Goal: Contribute content: Add original content to the website for others to see

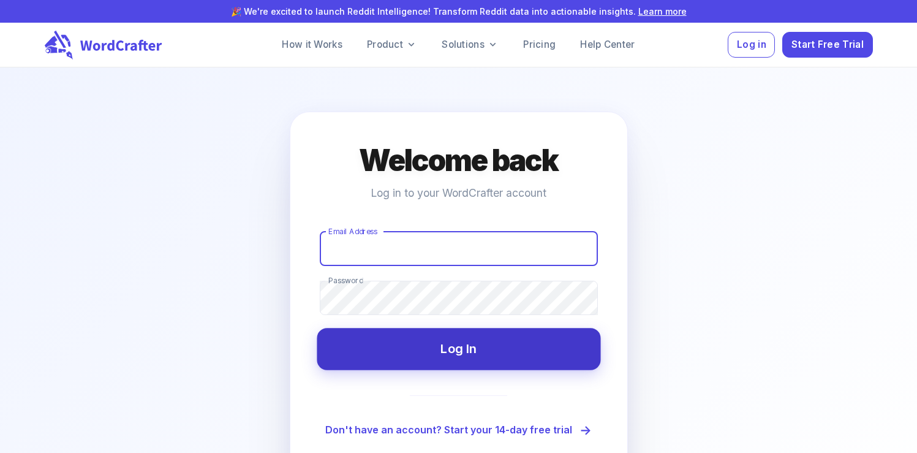
type input "[EMAIL_ADDRESS][DOMAIN_NAME]"
click at [448, 339] on button "Log In" at bounding box center [459, 349] width 284 height 42
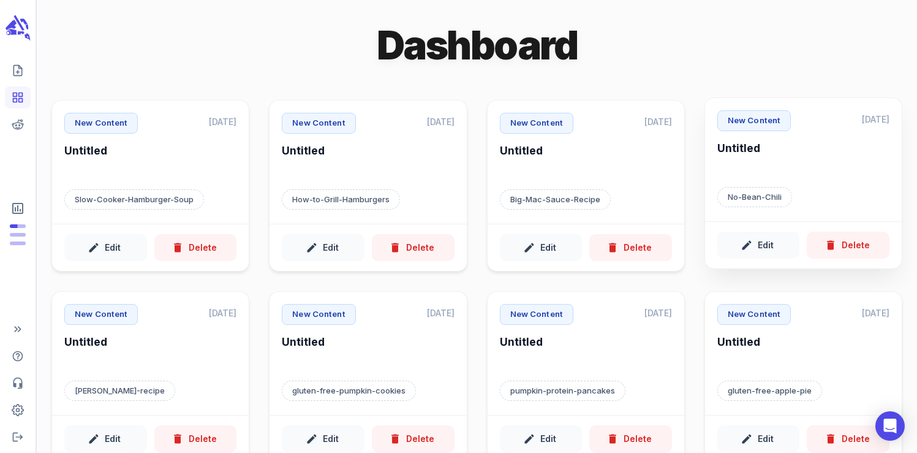
click at [796, 174] on h6 "Untitled" at bounding box center [803, 158] width 172 height 34
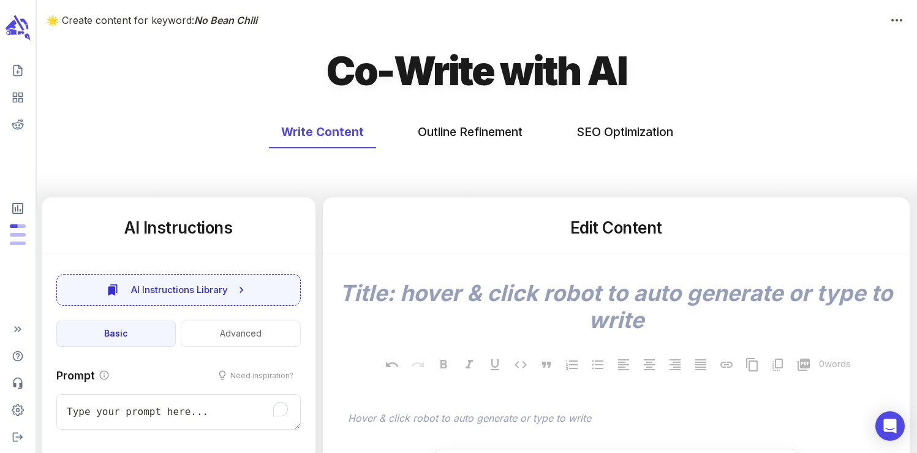
type textarea "x"
type input "301"
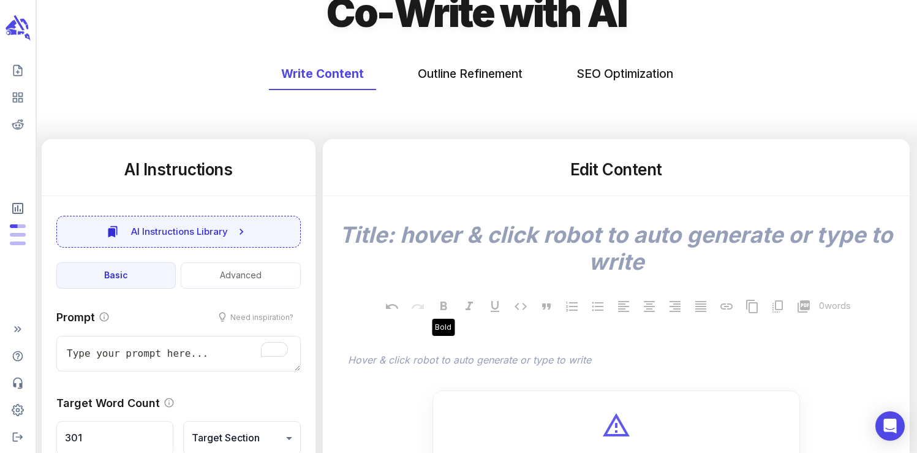
scroll to position [85, 0]
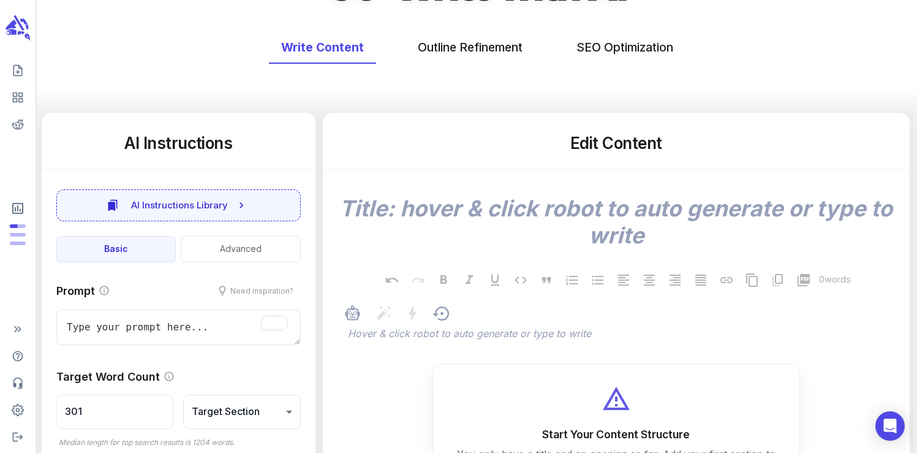
click at [406, 325] on div at bounding box center [417, 314] width 29 height 21
click at [404, 336] on p "﻿" at bounding box center [622, 334] width 549 height 15
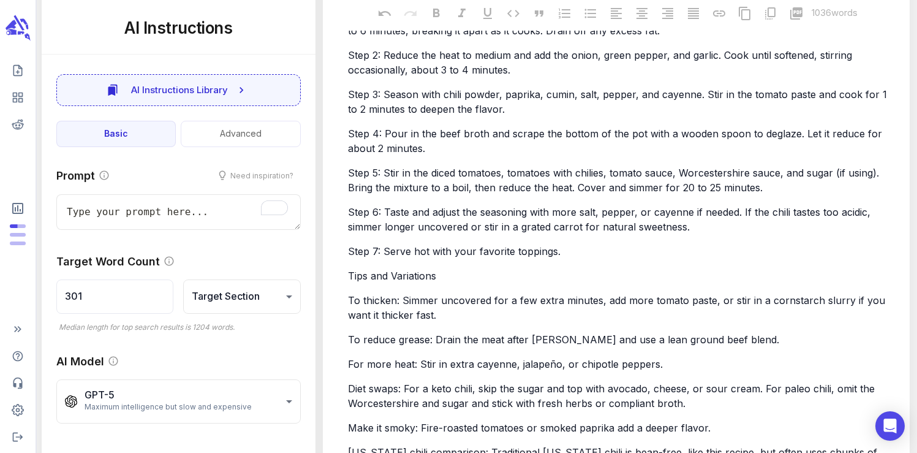
type textarea "x"
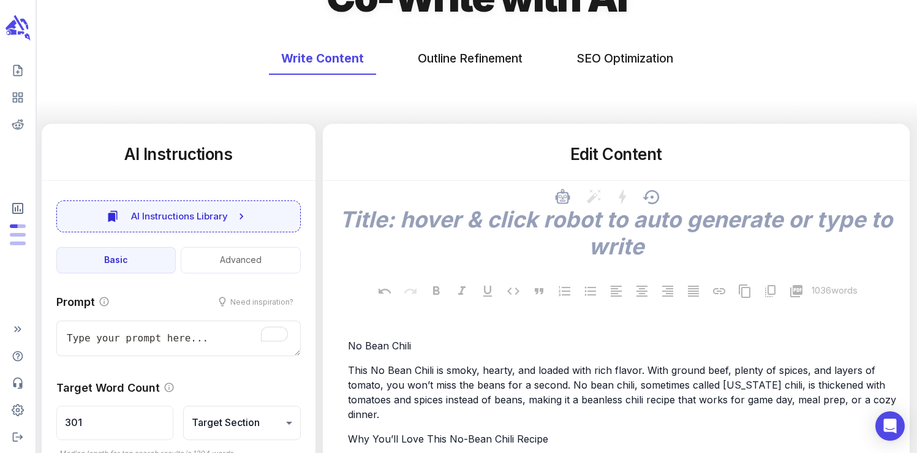
scroll to position [0, 0]
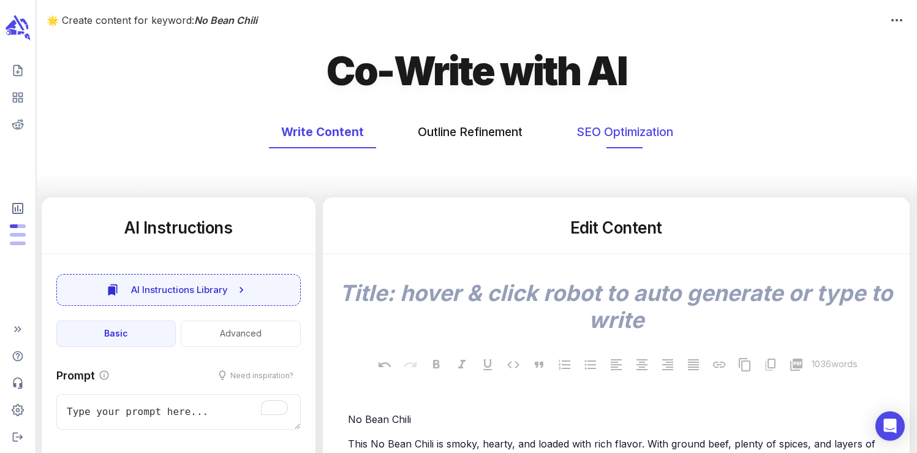
click at [597, 137] on button "SEO Optimization" at bounding box center [624, 132] width 121 height 32
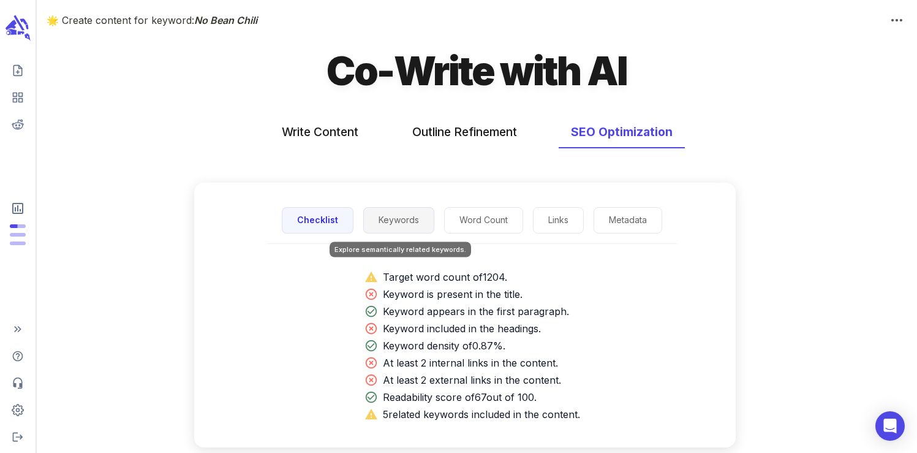
click at [389, 222] on button "Keywords" at bounding box center [398, 220] width 71 height 26
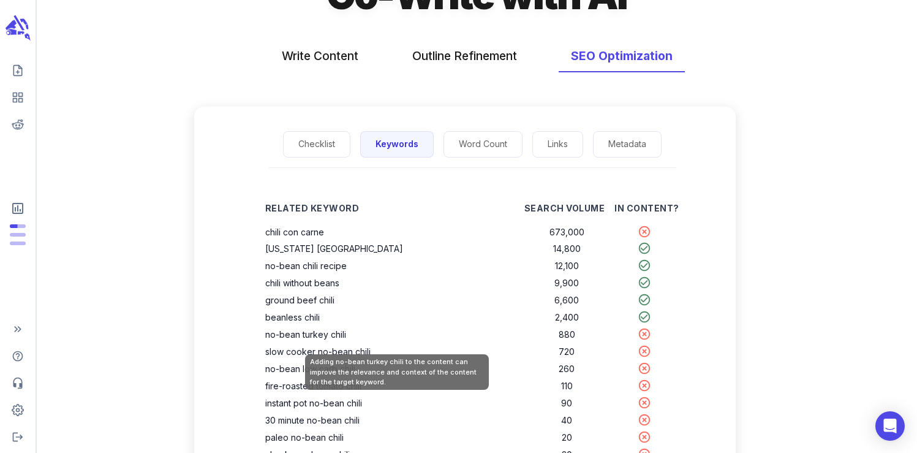
scroll to position [75, 0]
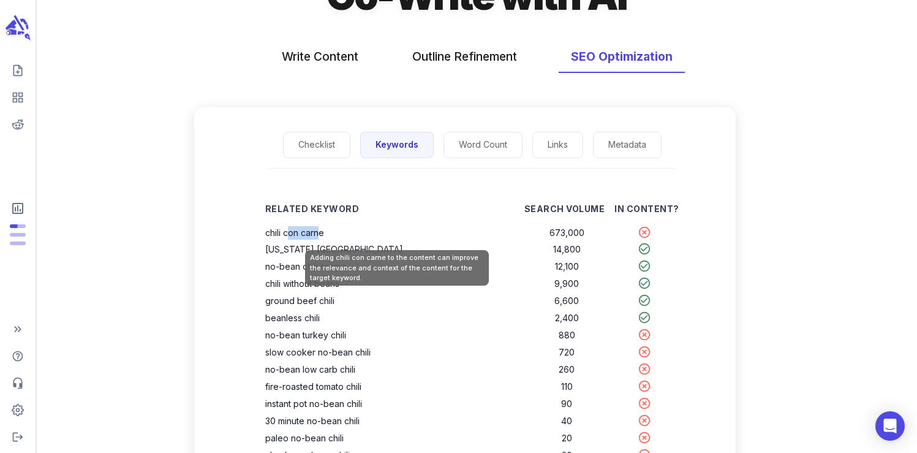
drag, startPoint x: 358, startPoint y: 232, endPoint x: 325, endPoint y: 226, distance: 33.5
click at [325, 226] on th "chili con carne" at bounding box center [394, 232] width 259 height 17
drag, startPoint x: 363, startPoint y: 232, endPoint x: 304, endPoint y: 229, distance: 58.3
click at [304, 229] on th "chili con carne" at bounding box center [394, 232] width 259 height 17
copy th "chili con carne"
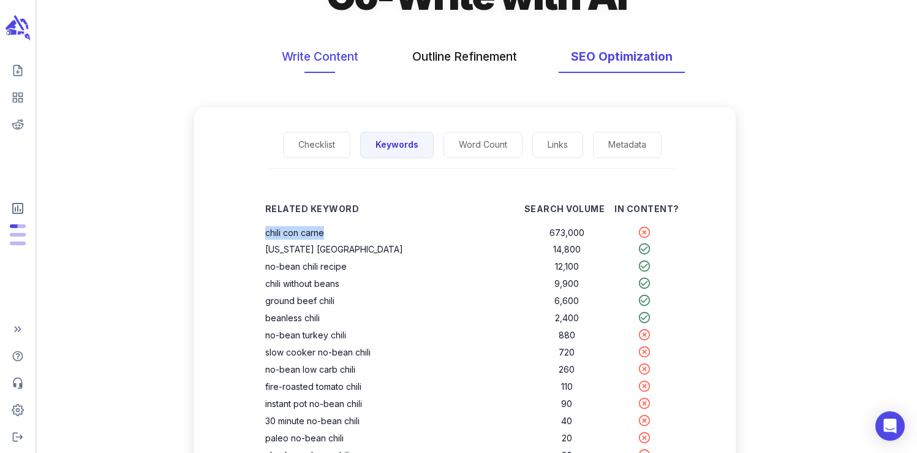
click at [306, 62] on button "Write Content" at bounding box center [320, 56] width 101 height 32
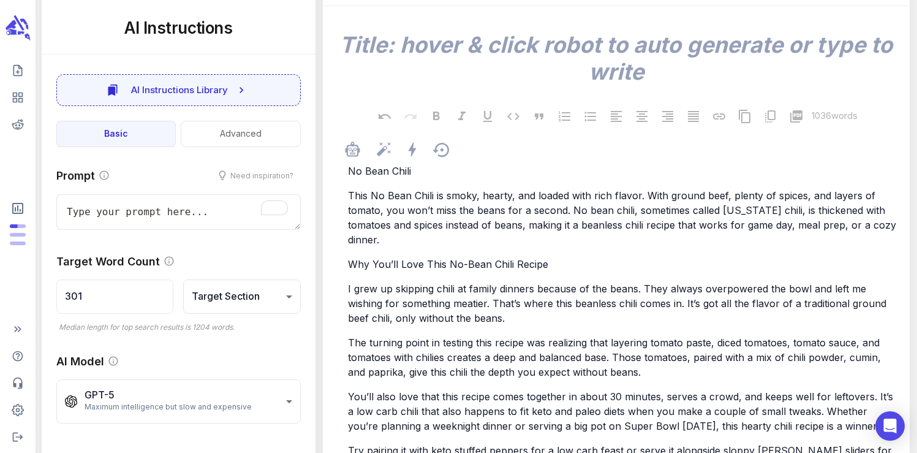
scroll to position [257, 0]
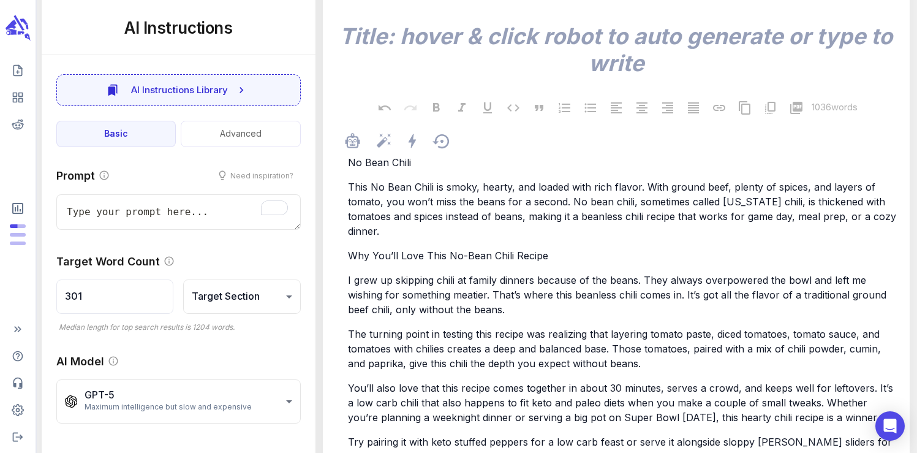
click at [506, 382] on span "You’ll also love that this recipe comes together in about 30 minutes, serves a …" at bounding box center [622, 403] width 548 height 42
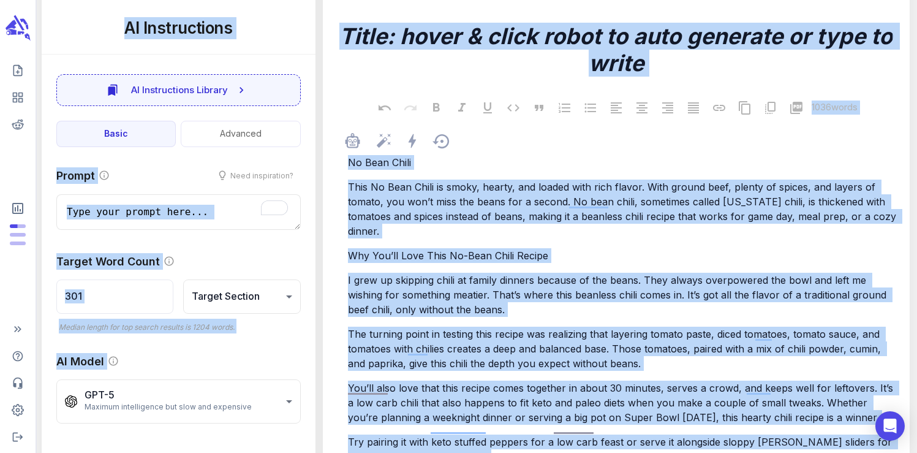
click at [506, 382] on span "You’ll also love that this recipe comes together in about 30 minutes, serves a …" at bounding box center [622, 403] width 548 height 42
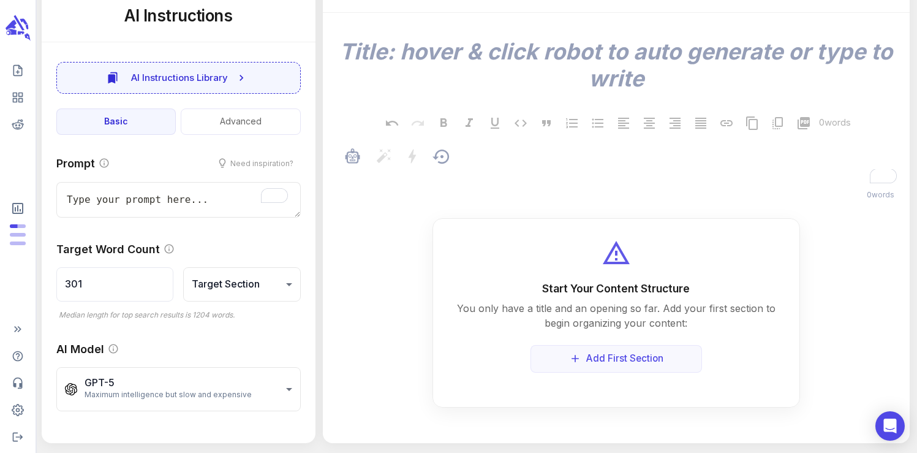
scroll to position [2036, 0]
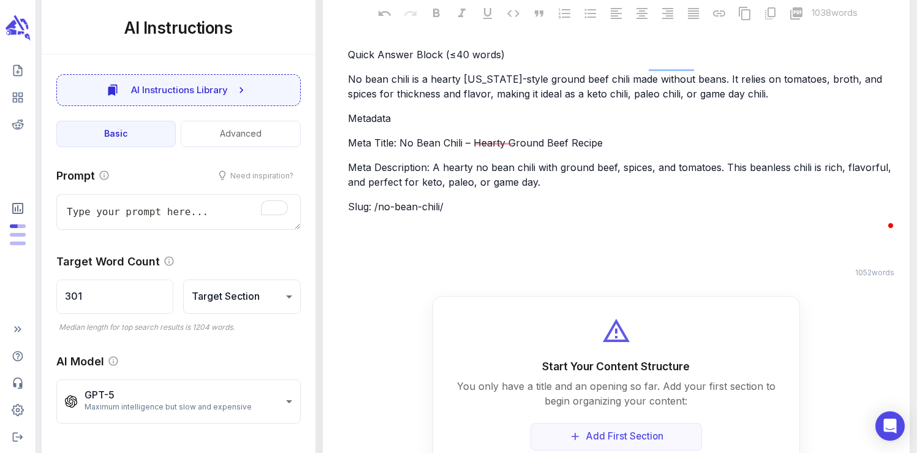
type textarea "x"
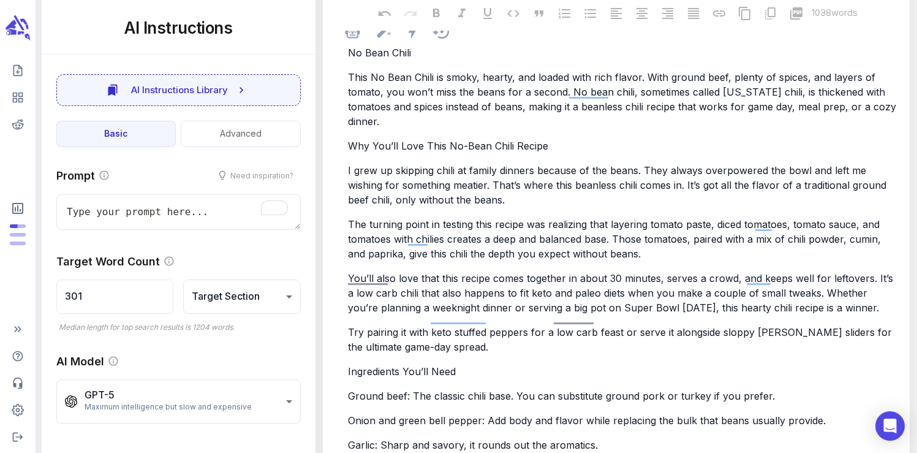
scroll to position [0, 0]
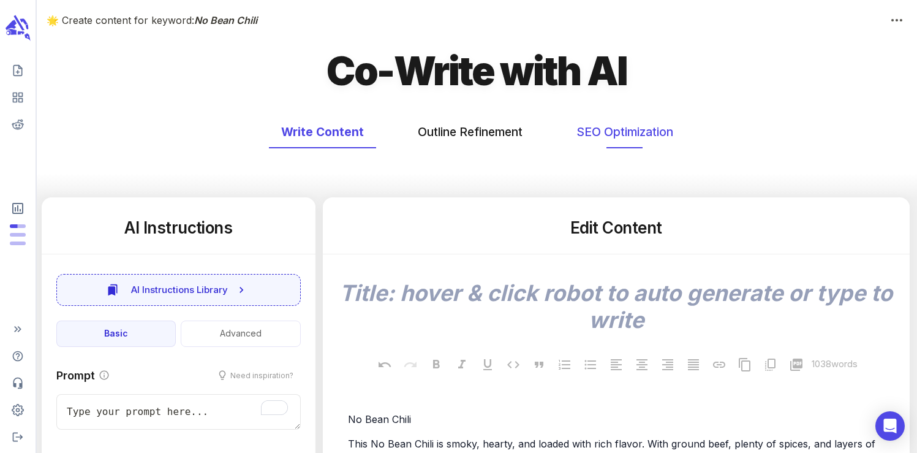
click at [589, 130] on button "SEO Optimization" at bounding box center [624, 132] width 121 height 32
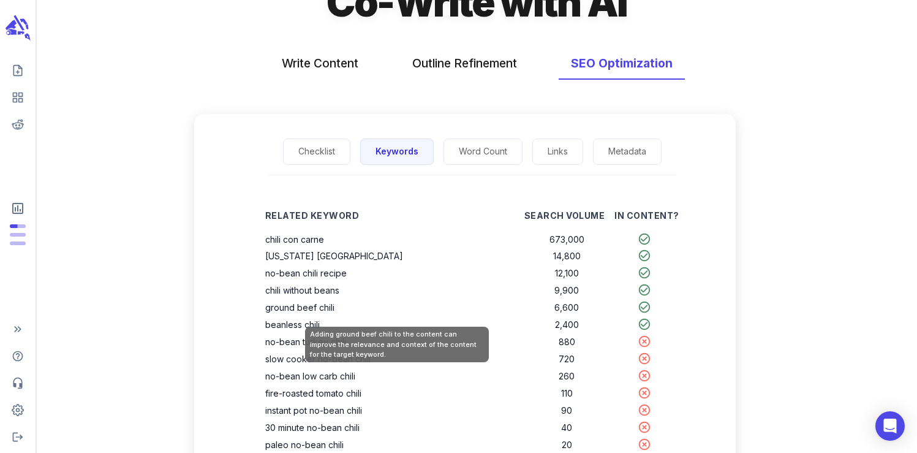
scroll to position [72, 0]
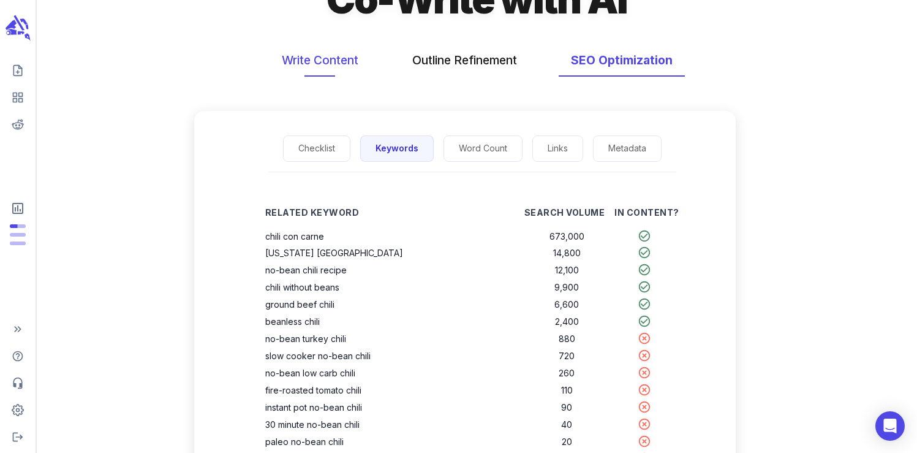
click at [311, 58] on button "Write Content" at bounding box center [320, 60] width 101 height 32
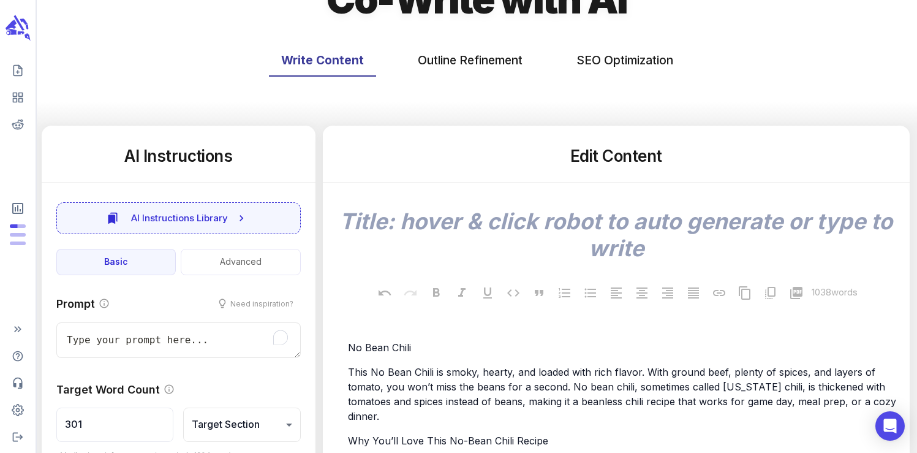
scroll to position [0, 0]
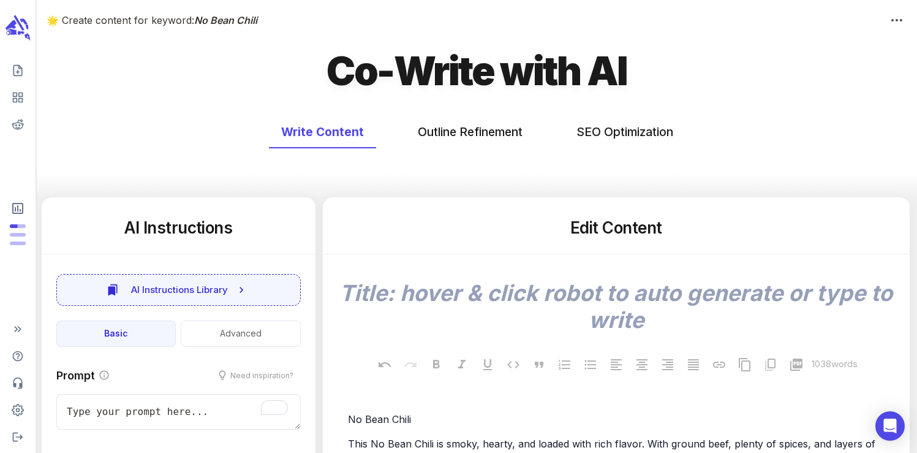
type textarea "x"
click at [18, 26] on icon "scrollable content" at bounding box center [18, 27] width 28 height 29
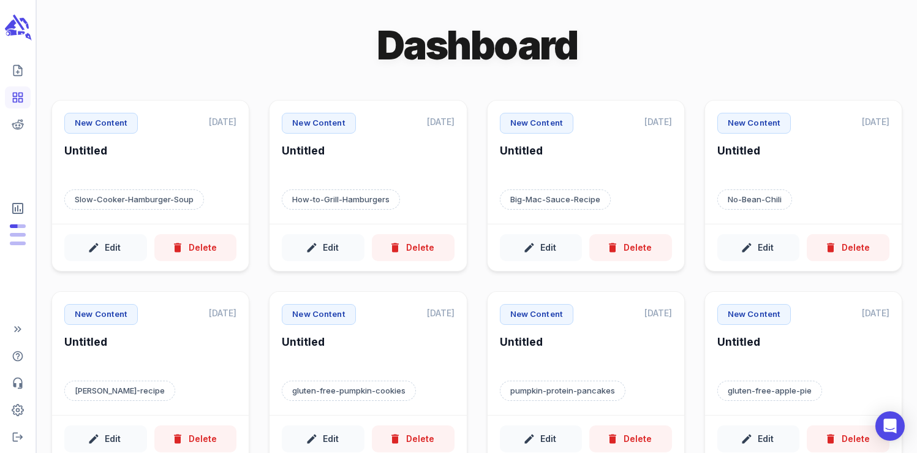
click at [21, 38] on icon "scrollable content" at bounding box center [18, 27] width 28 height 29
click at [19, 66] on polyline "Create new content" at bounding box center [20, 67] width 3 height 3
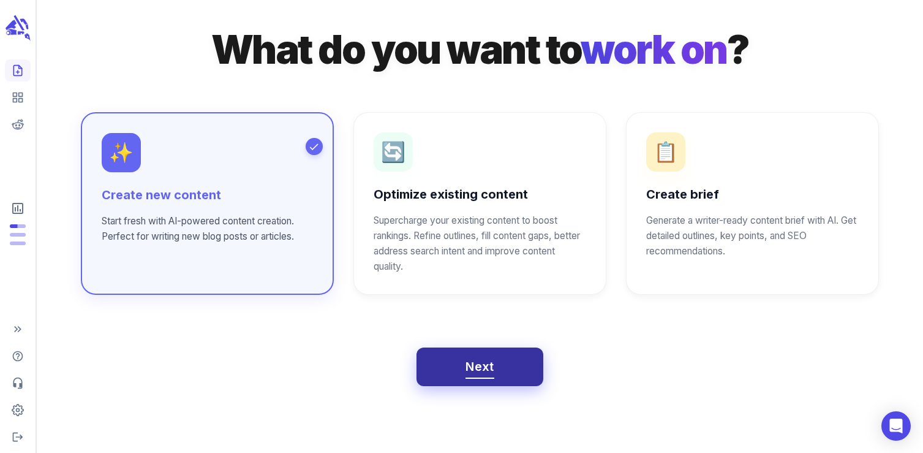
click at [486, 375] on span "Next" at bounding box center [480, 366] width 29 height 21
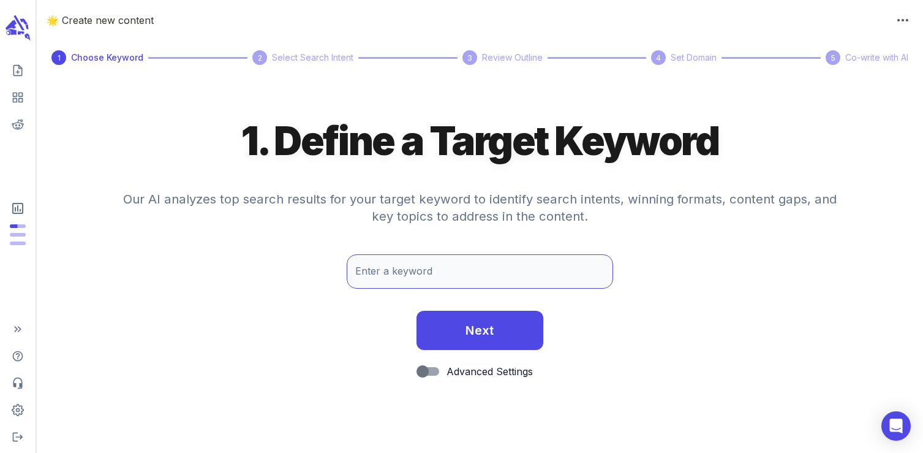
click at [403, 276] on input "Enter a keyword" at bounding box center [480, 271] width 266 height 34
click at [434, 269] on input "garden salad recipe" at bounding box center [480, 271] width 266 height 34
type input "garden salad"
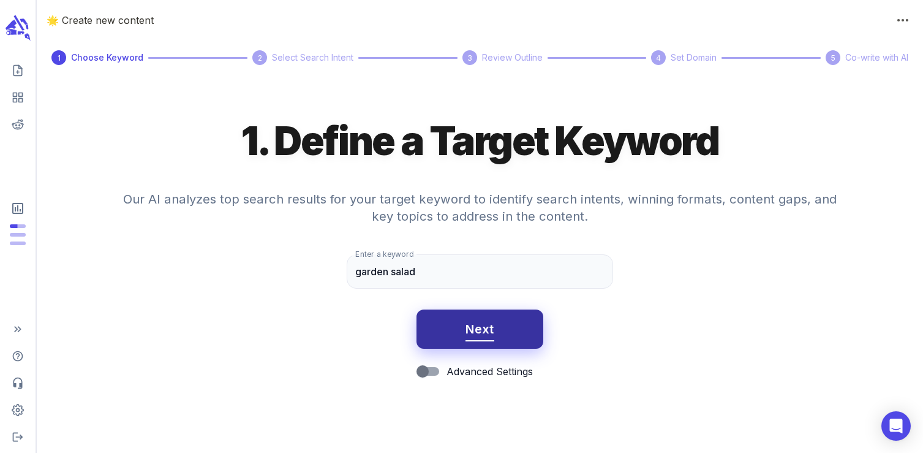
click at [478, 331] on span "Next" at bounding box center [480, 329] width 29 height 21
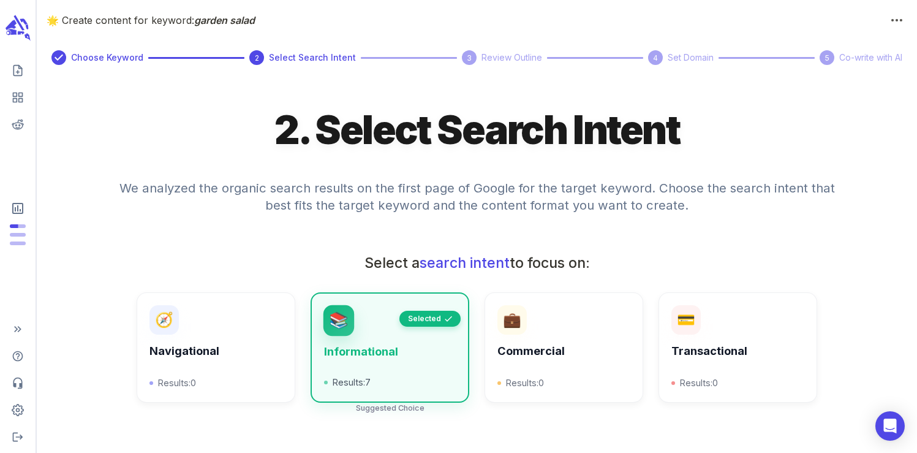
click at [480, 330] on div "💼 Commercial Results: 0" at bounding box center [556, 340] width 174 height 126
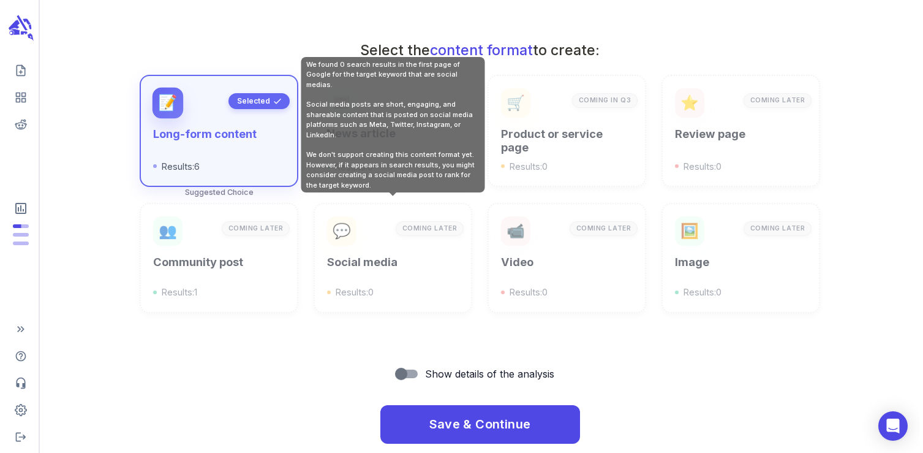
scroll to position [439, 0]
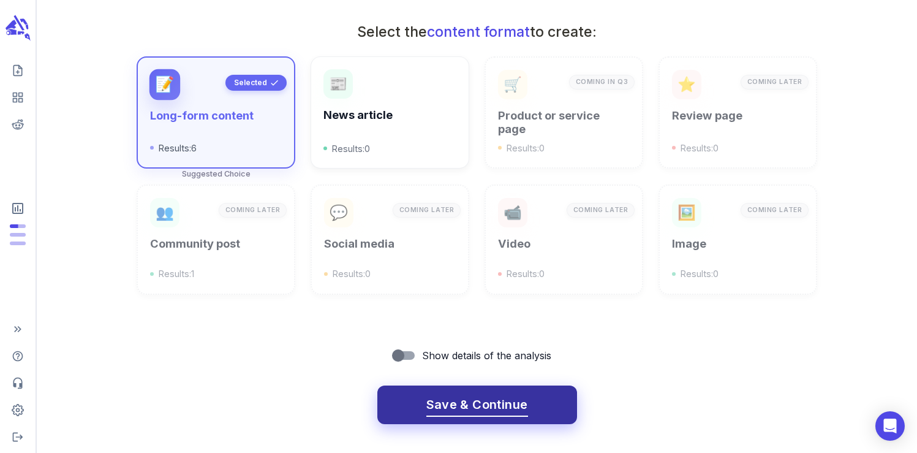
click at [444, 400] on span "Save & Continue" at bounding box center [477, 404] width 102 height 21
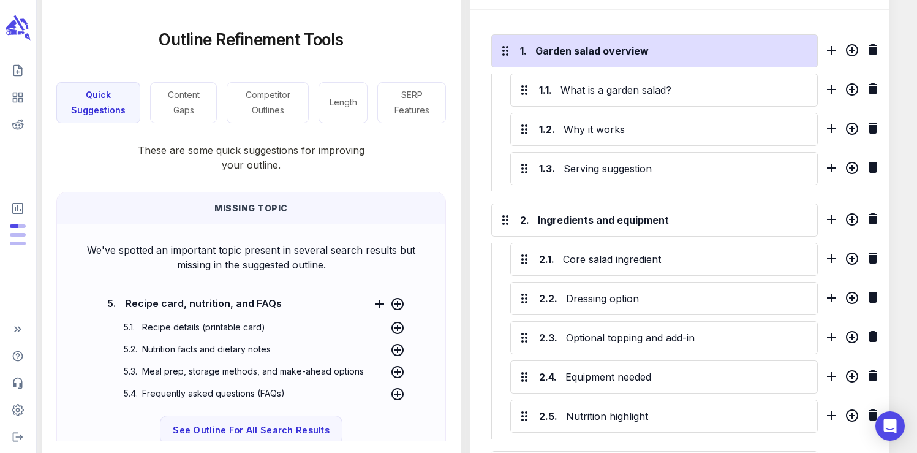
scroll to position [319, 0]
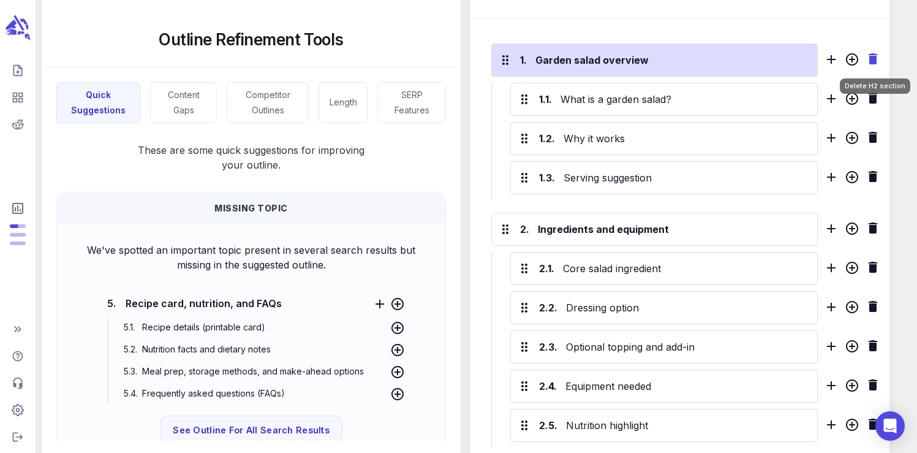
click at [876, 63] on icon "Delete H2 section" at bounding box center [873, 58] width 9 height 11
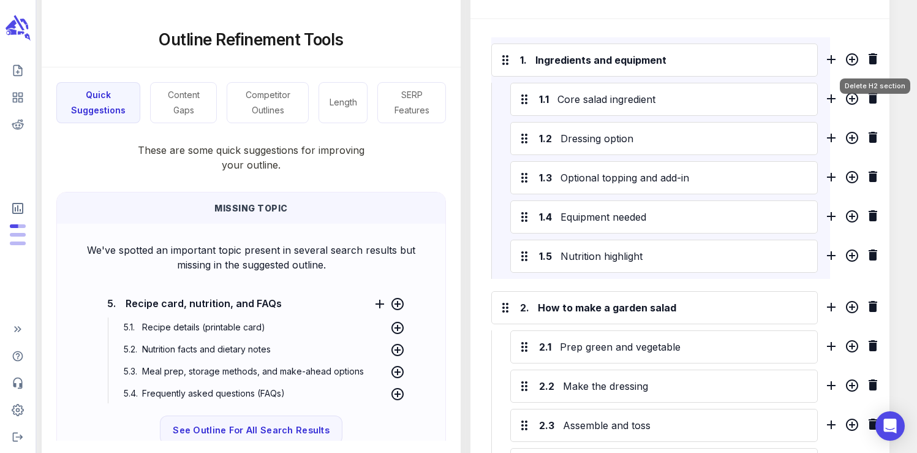
click at [876, 63] on icon "Delete H2 section" at bounding box center [873, 58] width 9 height 11
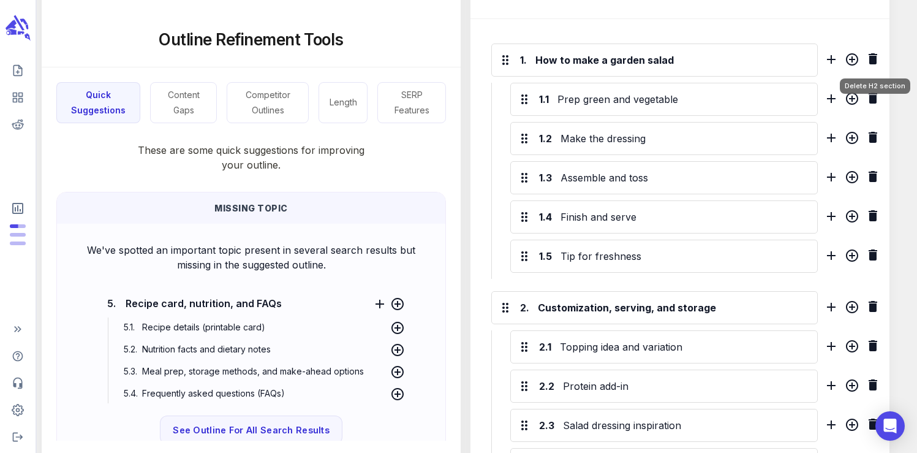
click at [876, 63] on icon "Delete H2 section" at bounding box center [873, 58] width 9 height 11
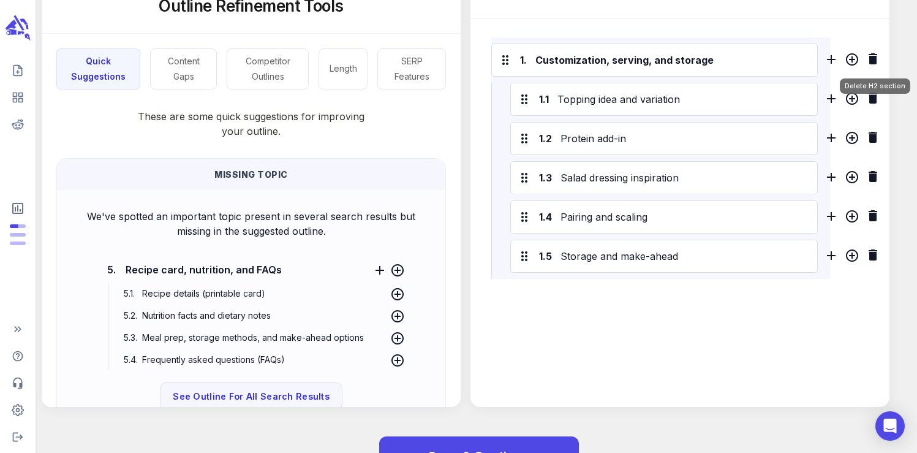
click at [876, 63] on icon "Delete H2 section" at bounding box center [873, 58] width 9 height 11
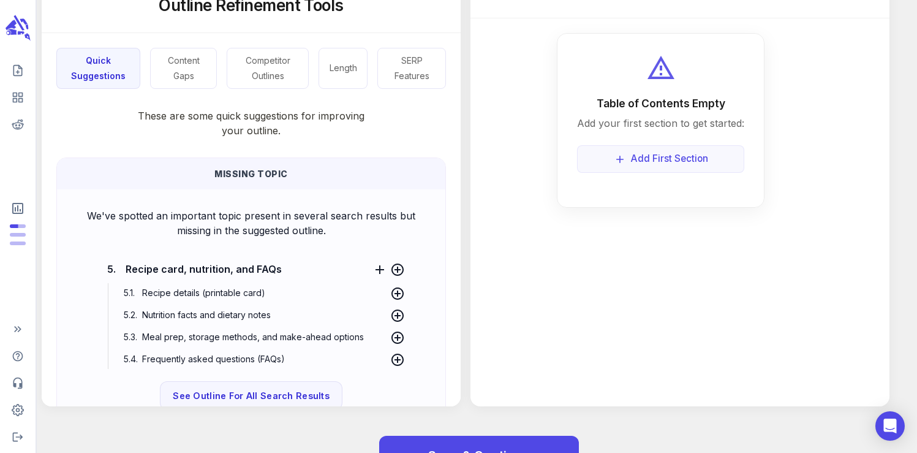
scroll to position [361, 0]
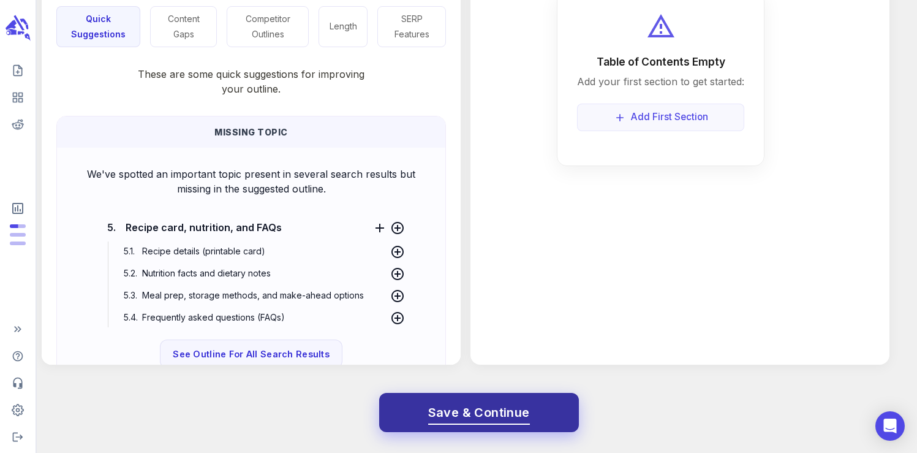
click at [465, 409] on span "Save & Continue" at bounding box center [479, 412] width 102 height 21
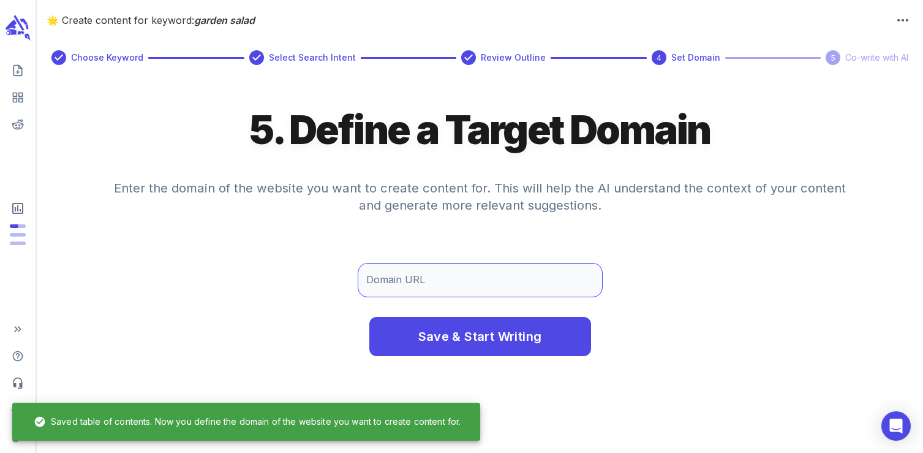
click at [432, 275] on input "Domain URL" at bounding box center [480, 280] width 245 height 34
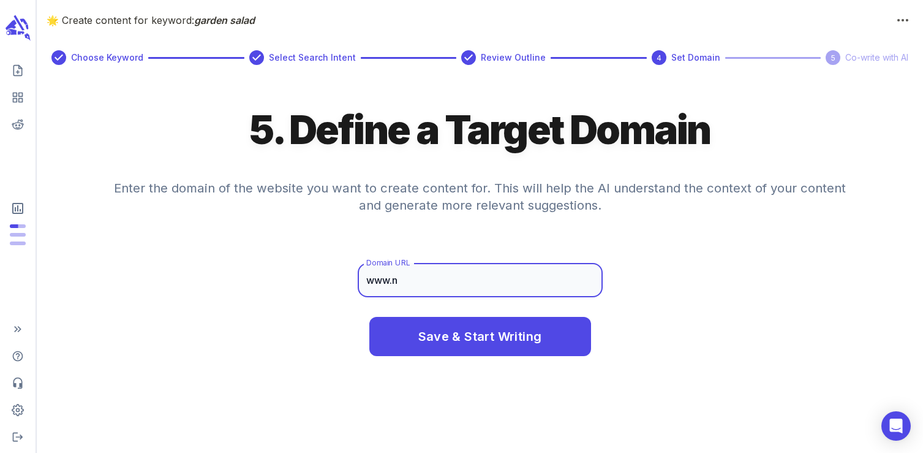
type input "www.neighborfoodblog.com"
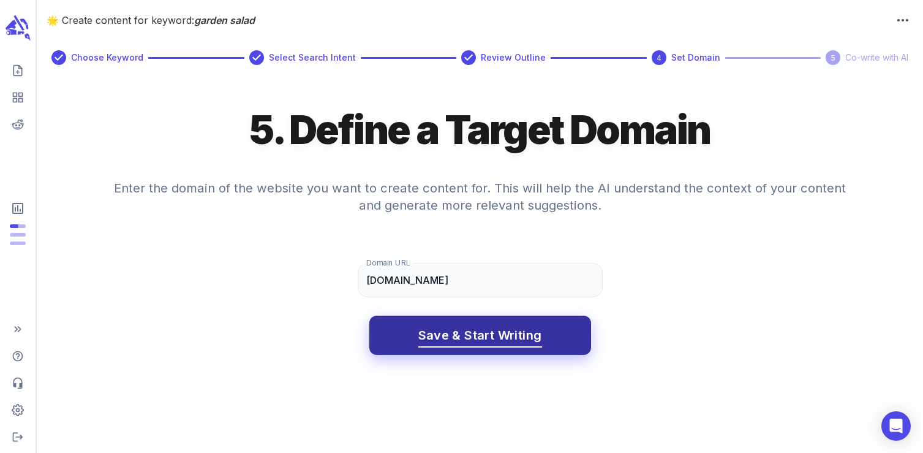
click at [464, 337] on span "Save & Start Writing" at bounding box center [480, 335] width 124 height 21
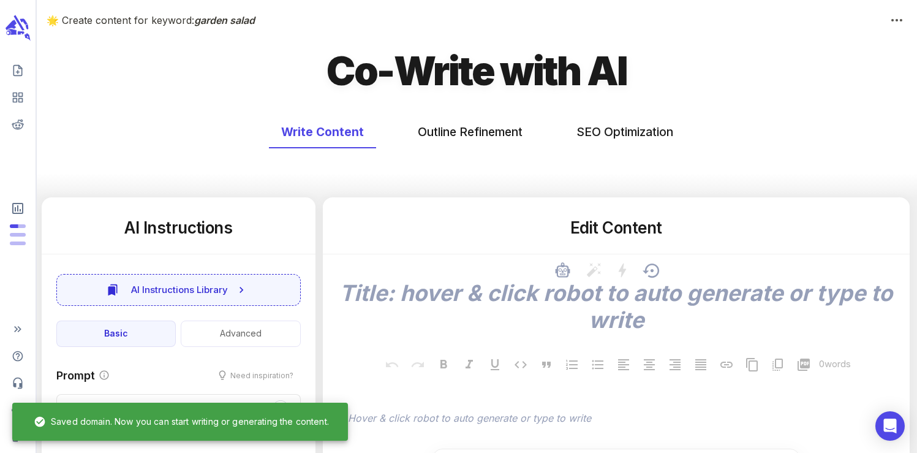
type textarea "x"
type input "250"
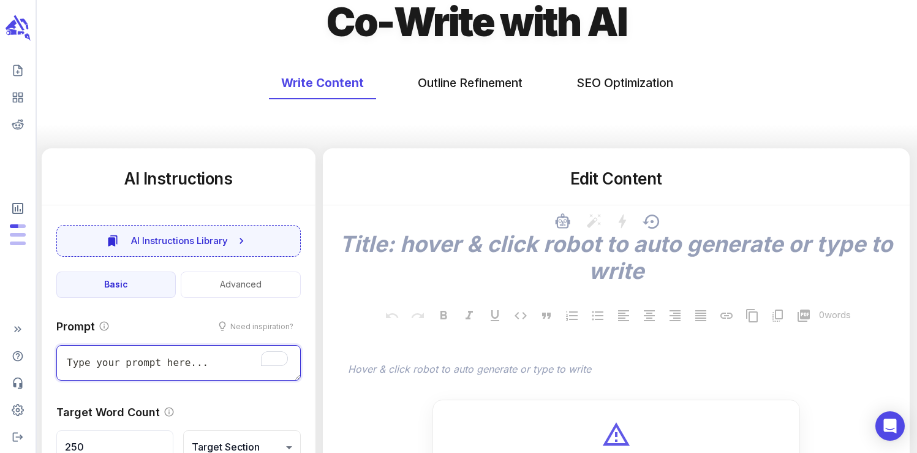
scroll to position [56, 0]
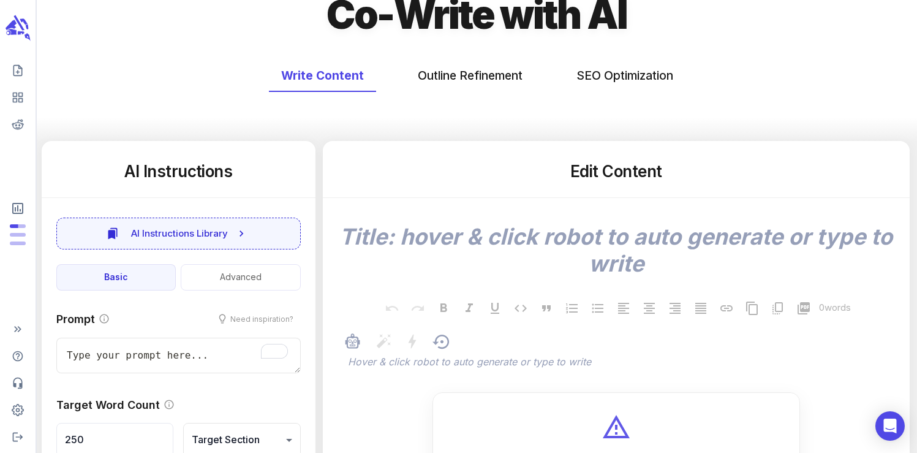
click at [411, 352] on div at bounding box center [417, 343] width 29 height 21
click at [411, 361] on p "﻿" at bounding box center [622, 362] width 549 height 15
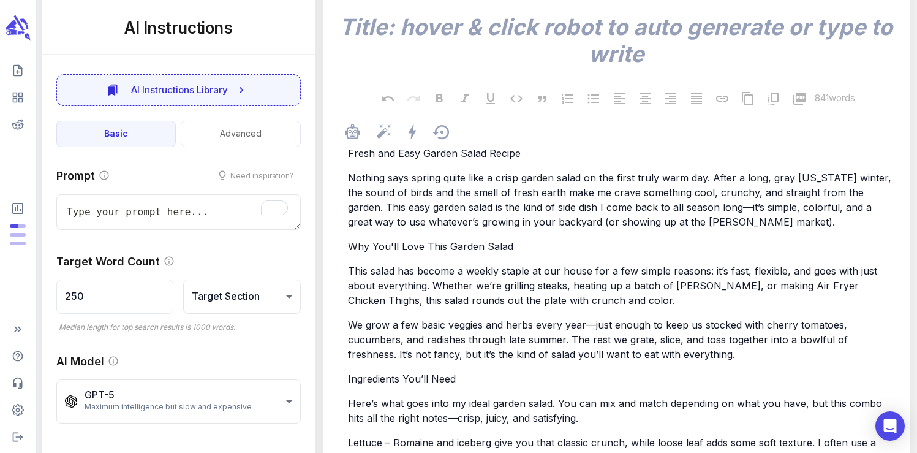
scroll to position [0, 0]
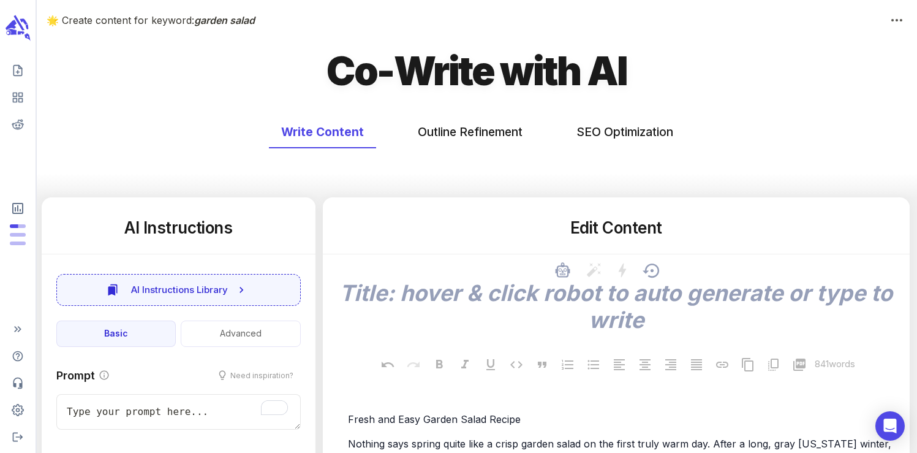
type textarea "x"
click at [603, 132] on button "SEO Optimization" at bounding box center [624, 132] width 121 height 32
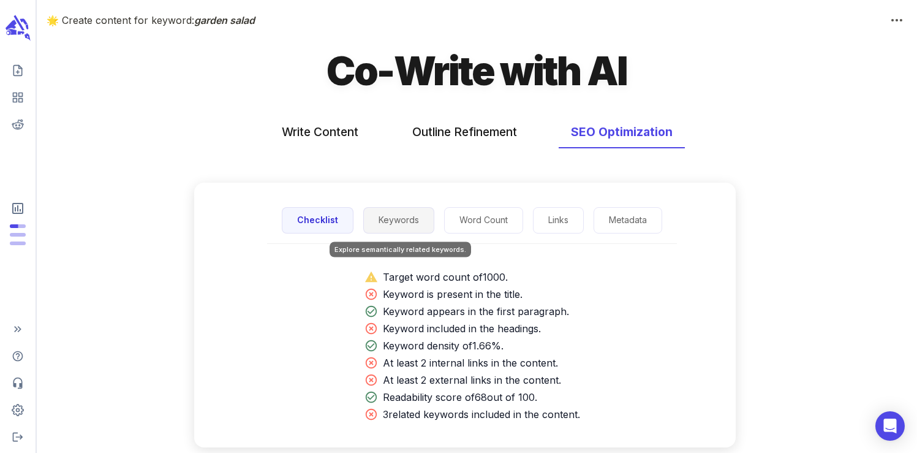
click at [411, 222] on button "Keywords" at bounding box center [398, 220] width 71 height 26
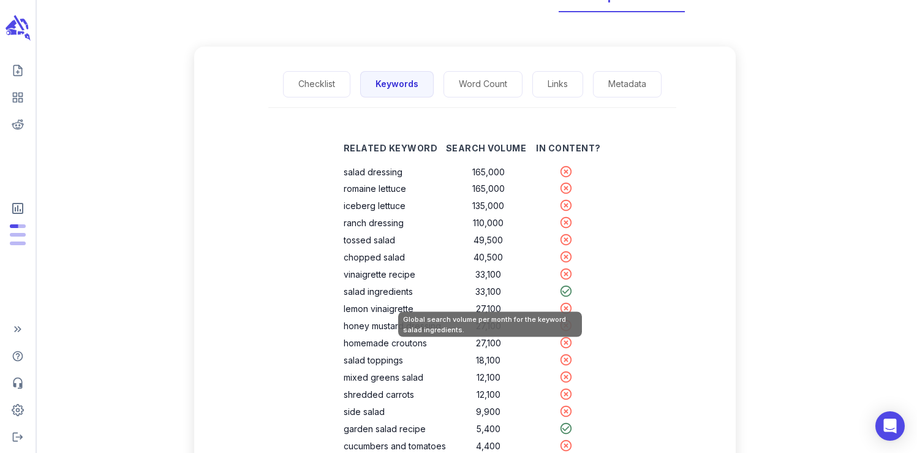
scroll to position [137, 0]
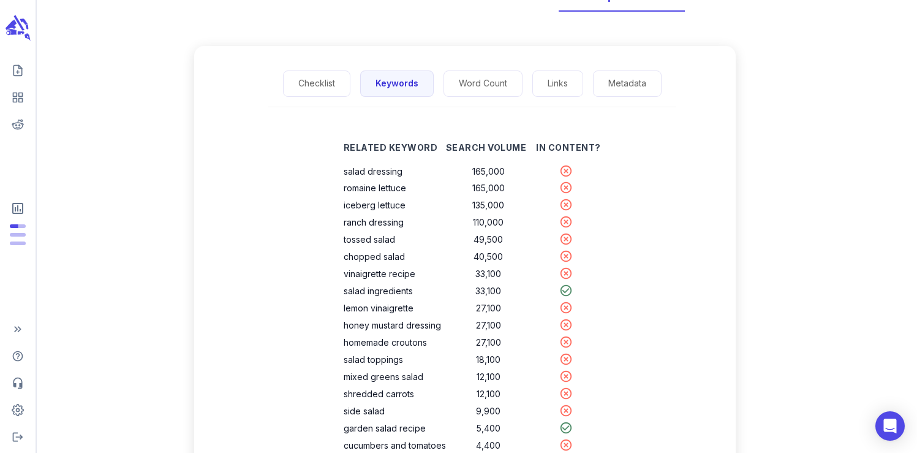
click at [630, 274] on div "Related Keyword Search Volume In Content? salad dressing 165,000 romaine lettuc…" at bounding box center [472, 328] width 527 height 403
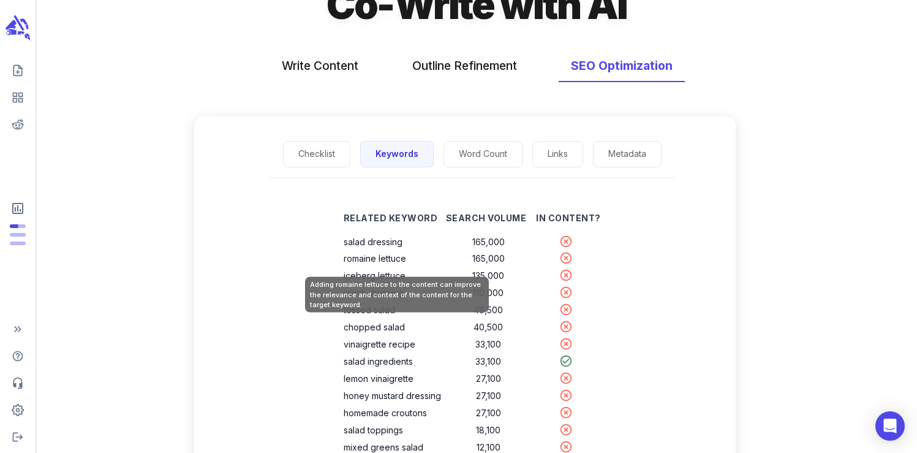
scroll to position [0, 0]
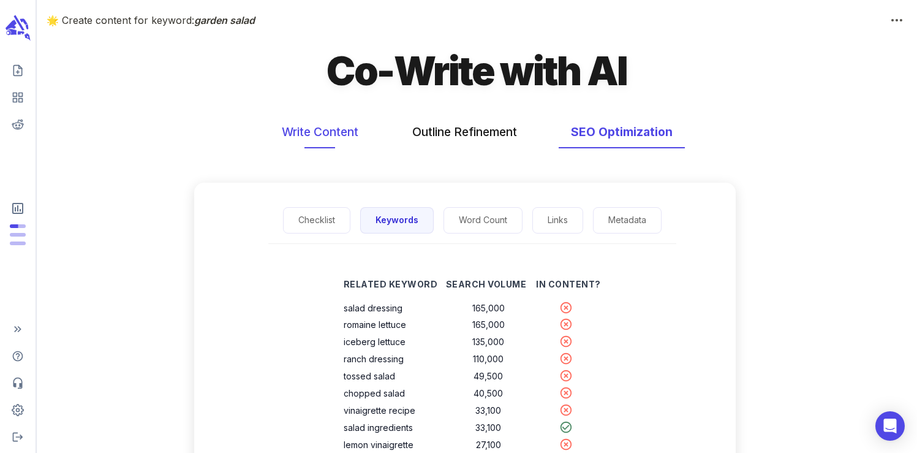
click at [333, 130] on button "Write Content" at bounding box center [320, 132] width 101 height 32
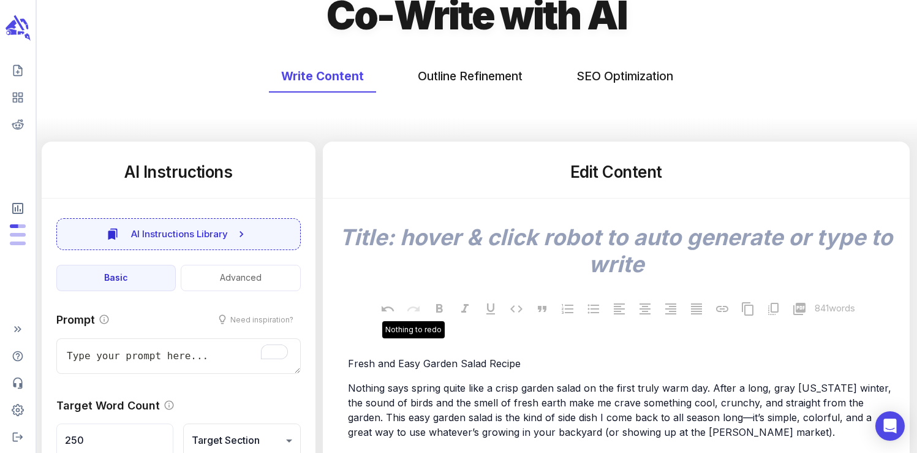
scroll to position [105, 0]
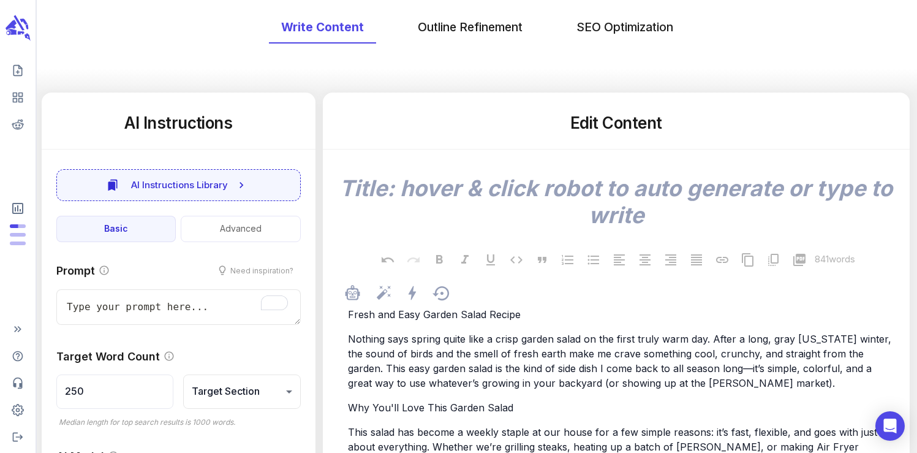
click at [394, 369] on span "Nothing says spring quite like a crisp garden salad on the first truly warm day…" at bounding box center [621, 361] width 546 height 56
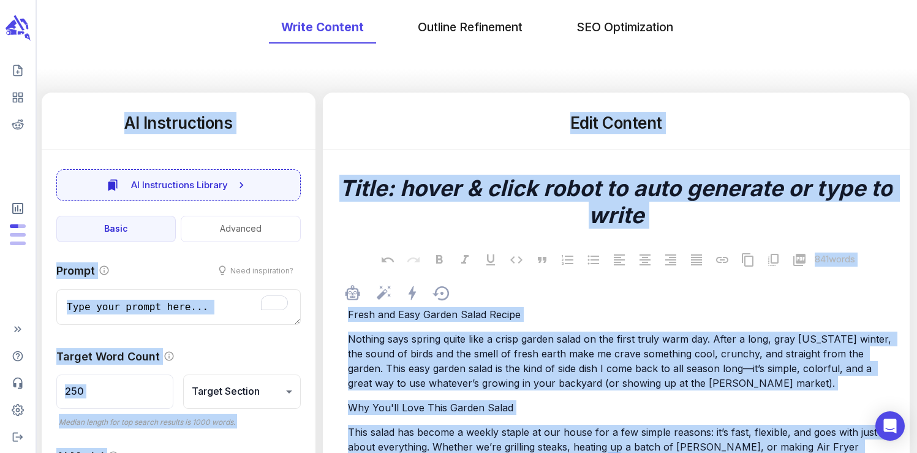
click at [394, 369] on span "Nothing says spring quite like a crisp garden salad on the first truly warm day…" at bounding box center [621, 361] width 546 height 56
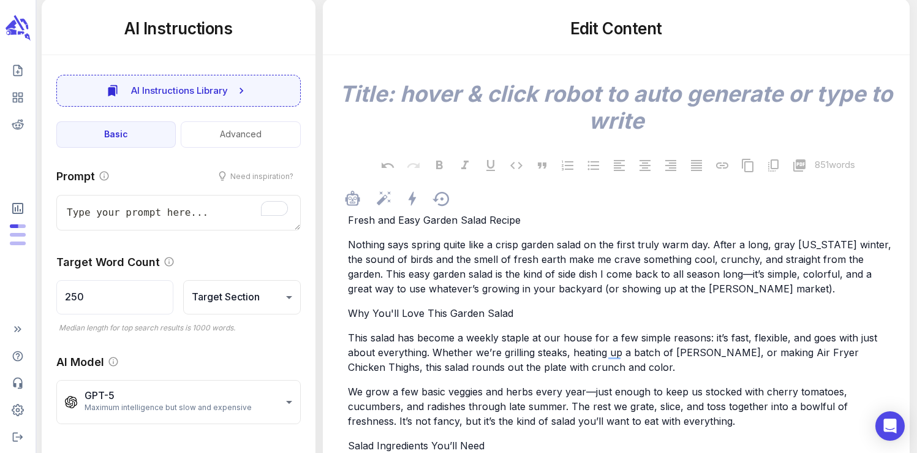
scroll to position [0, 0]
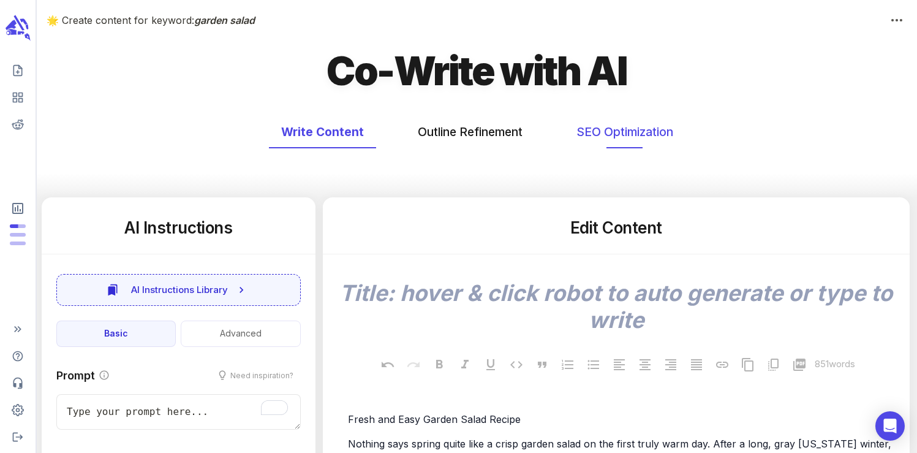
type textarea "x"
click at [603, 121] on button "SEO Optimization" at bounding box center [624, 132] width 121 height 32
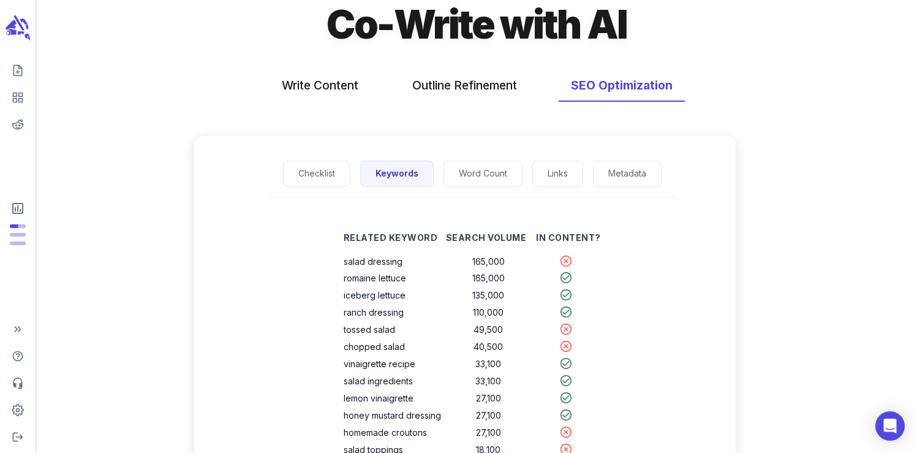
scroll to position [30, 0]
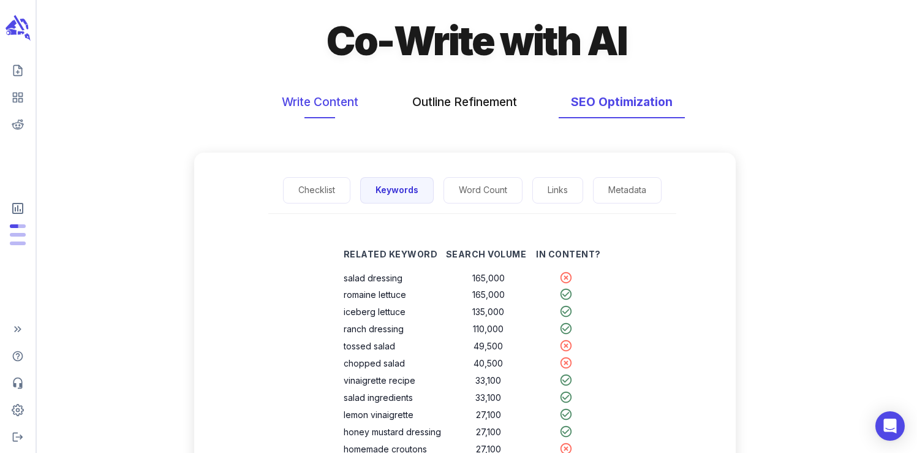
click at [330, 111] on button "Write Content" at bounding box center [320, 102] width 101 height 32
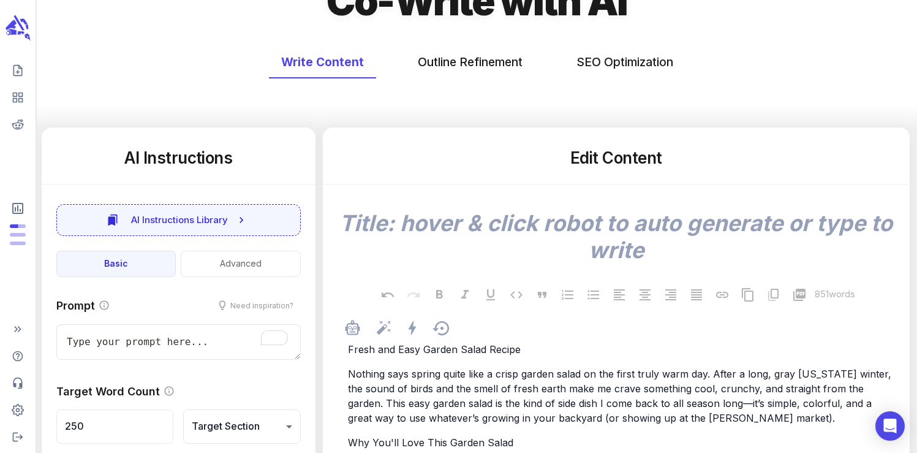
scroll to position [83, 0]
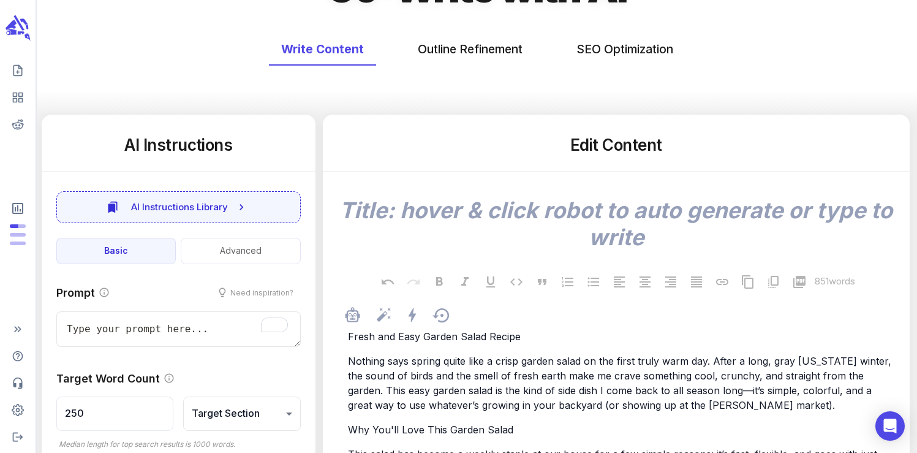
click at [460, 380] on span "Nothing says spring quite like a crisp garden salad on the first truly warm day…" at bounding box center [621, 383] width 546 height 56
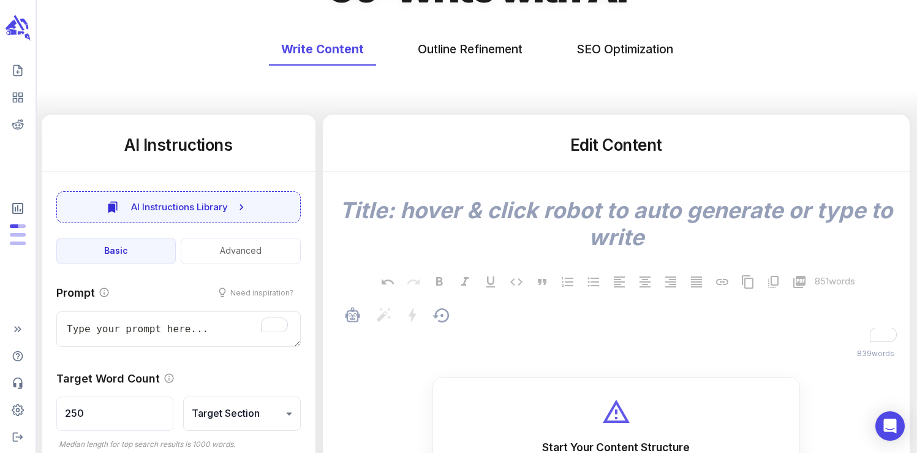
scroll to position [1938, 0]
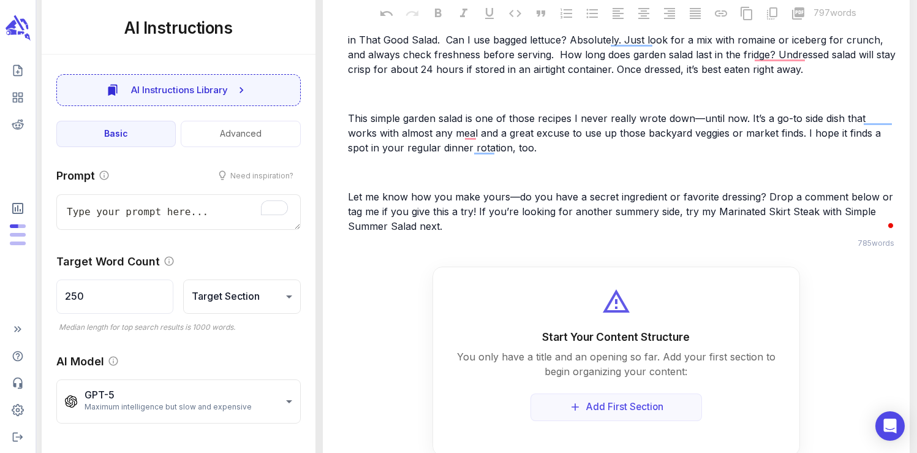
type textarea "x"
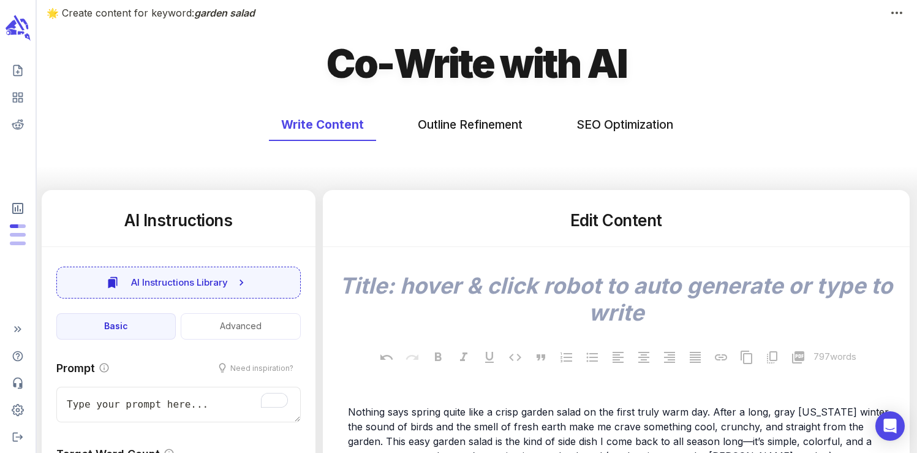
scroll to position [0, 0]
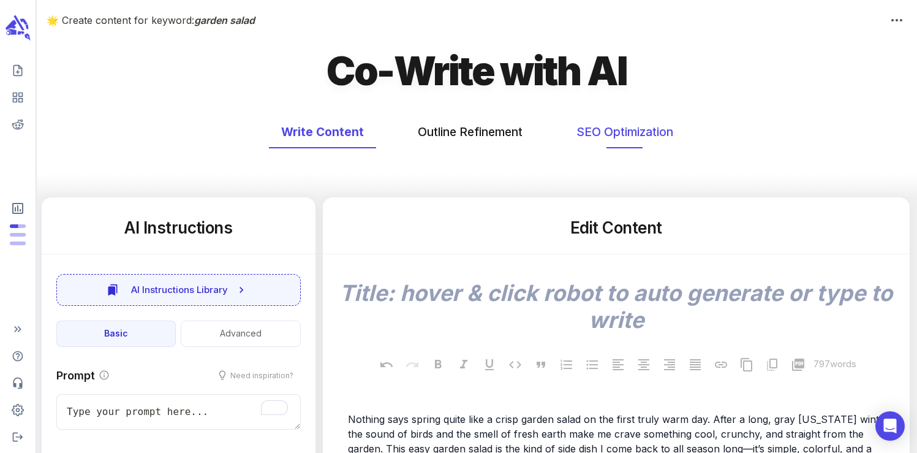
click at [601, 129] on button "SEO Optimization" at bounding box center [624, 132] width 121 height 32
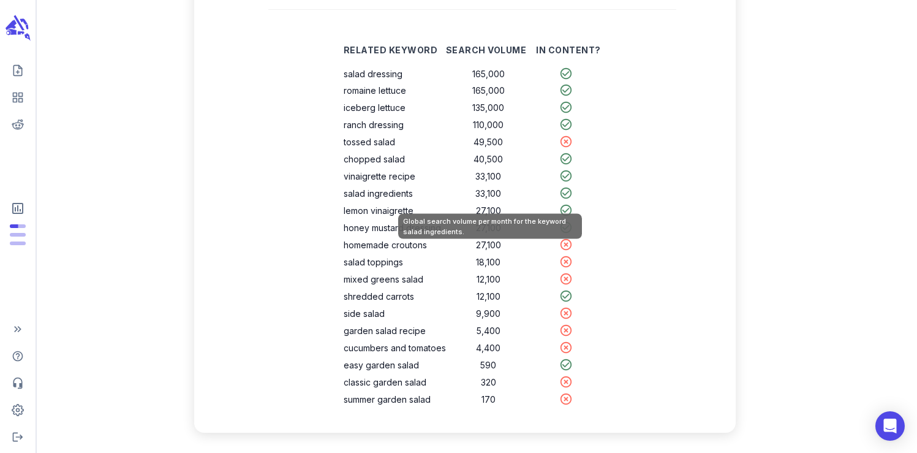
scroll to position [236, 0]
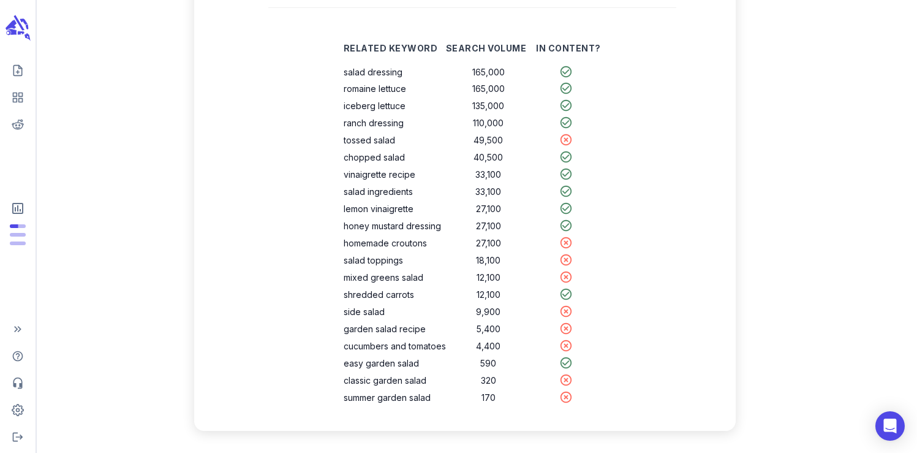
click at [300, 266] on div "Related Keyword Search Volume In Content? salad dressing 165,000 romaine lettuc…" at bounding box center [472, 229] width 527 height 403
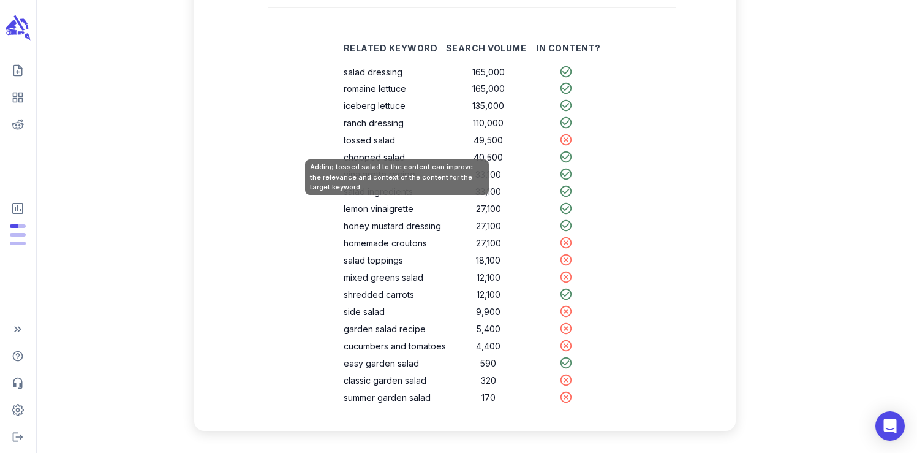
scroll to position [0, 0]
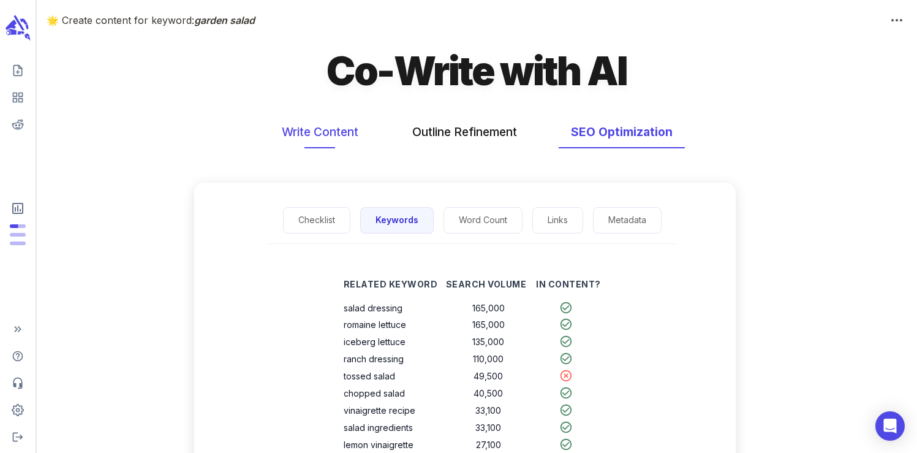
click at [320, 132] on button "Write Content" at bounding box center [320, 132] width 101 height 32
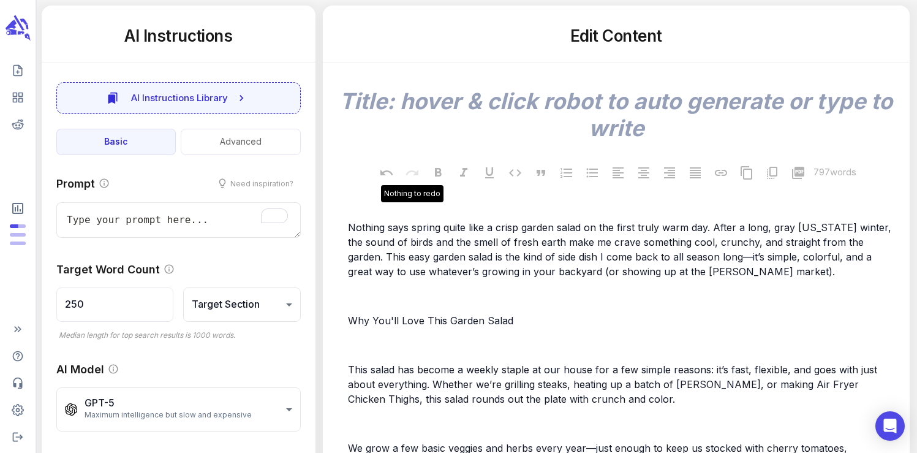
scroll to position [243, 0]
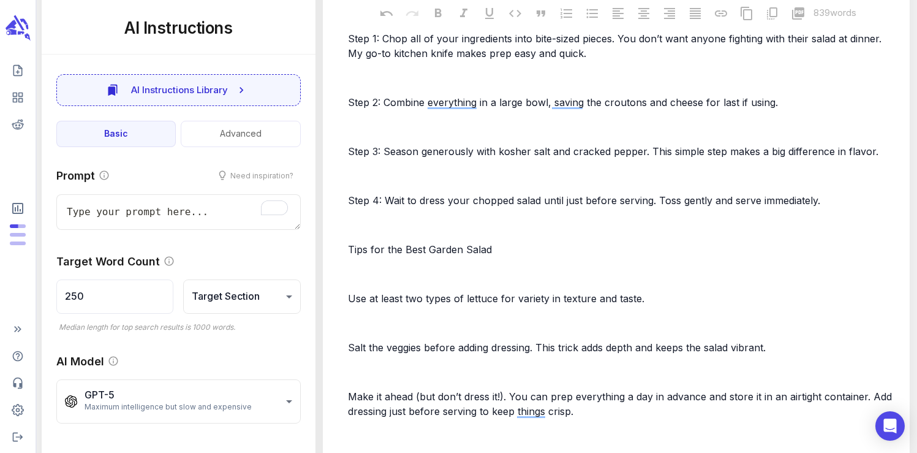
type textarea "x"
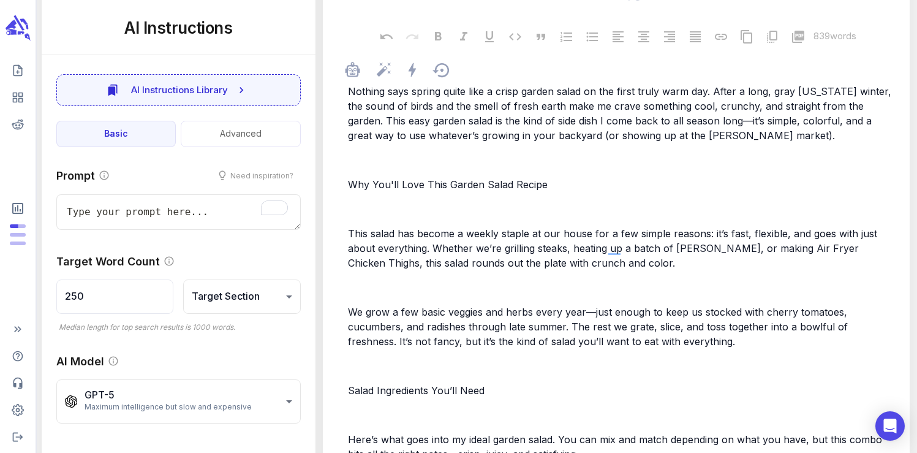
scroll to position [0, 0]
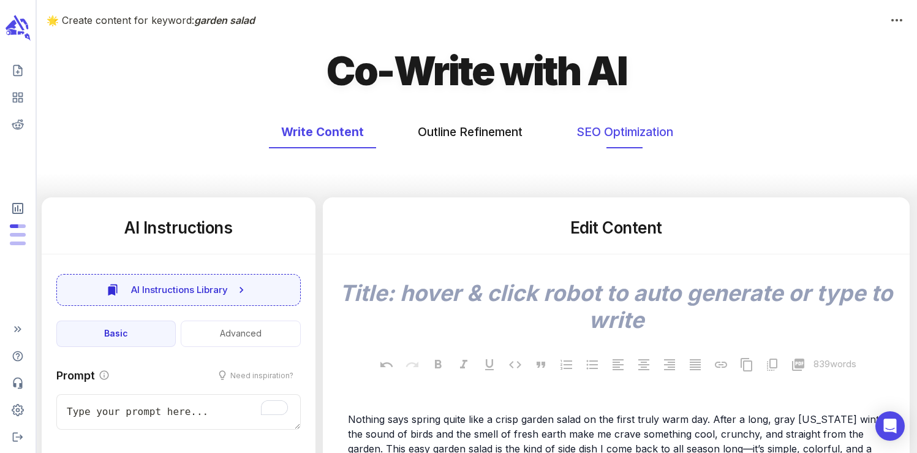
click at [625, 139] on button "SEO Optimization" at bounding box center [624, 132] width 121 height 32
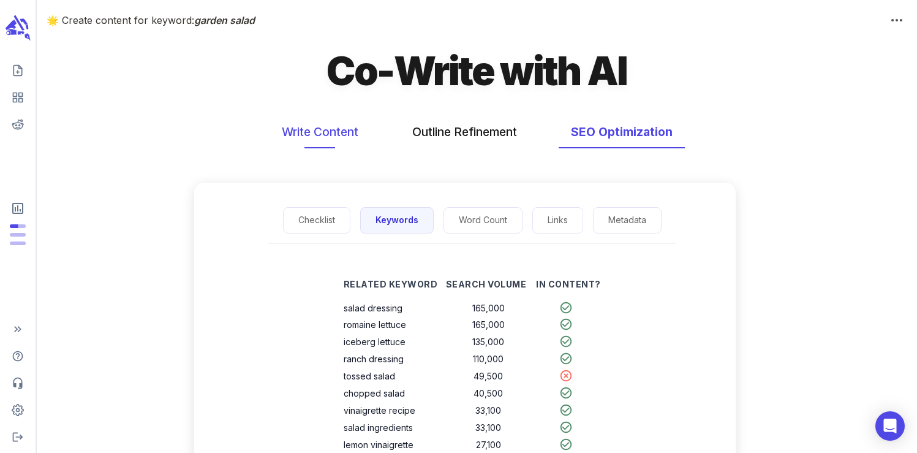
click at [306, 135] on button "Write Content" at bounding box center [320, 132] width 101 height 32
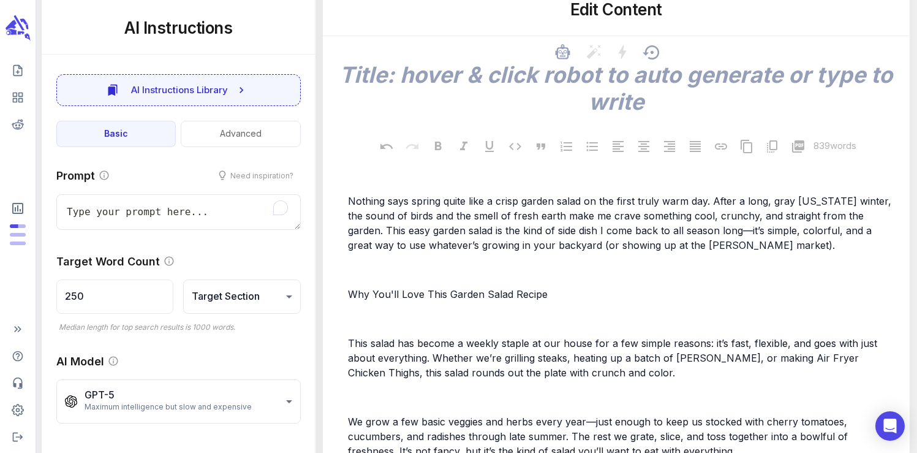
scroll to position [226, 0]
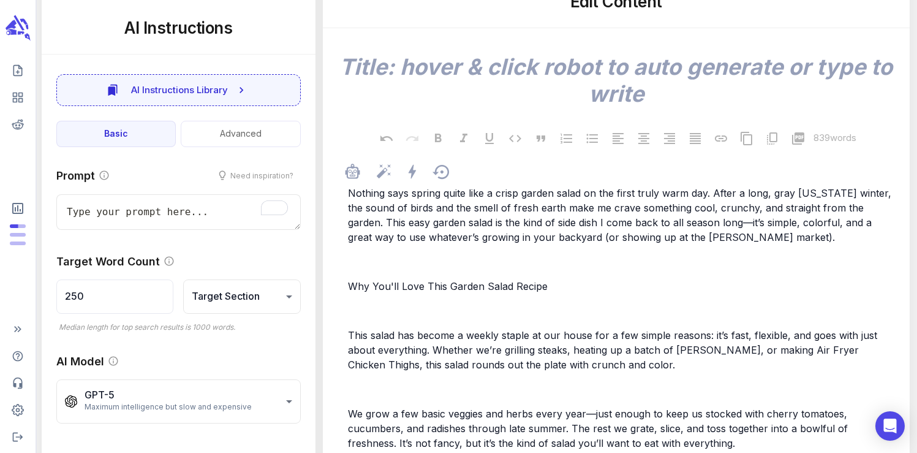
drag, startPoint x: 349, startPoint y: 285, endPoint x: 527, endPoint y: 365, distance: 195.2
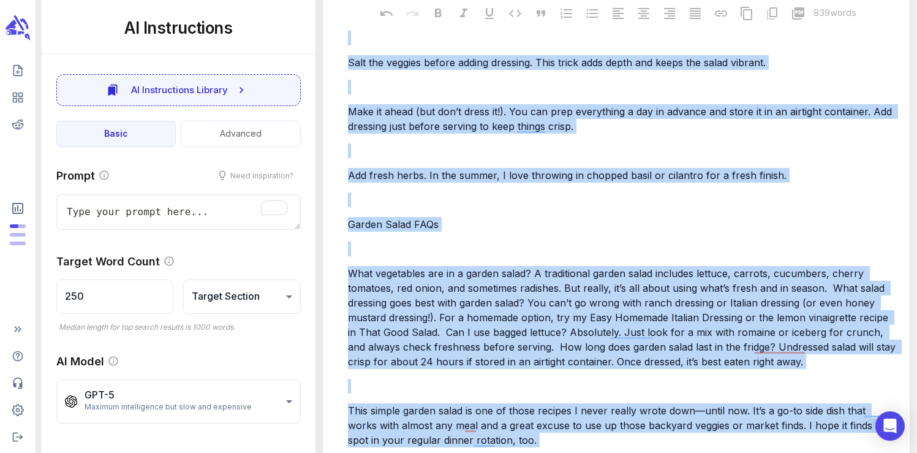
scroll to position [2246, 0]
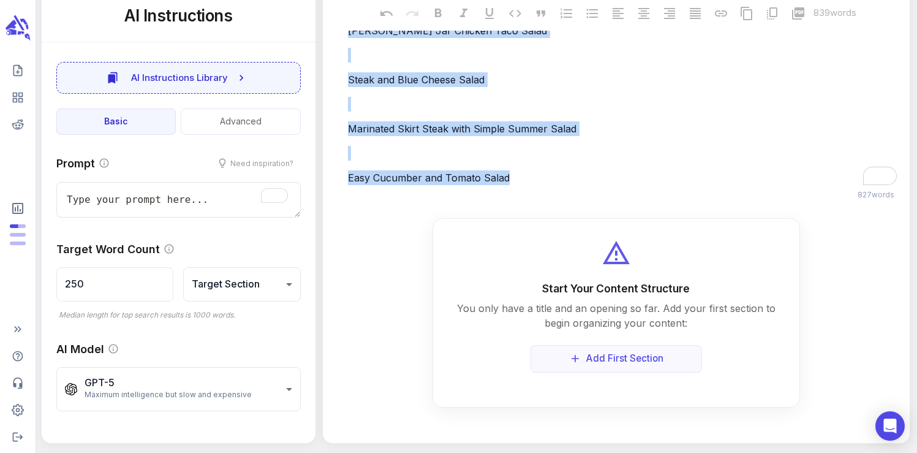
drag, startPoint x: 349, startPoint y: 285, endPoint x: 537, endPoint y: 490, distance: 277.9
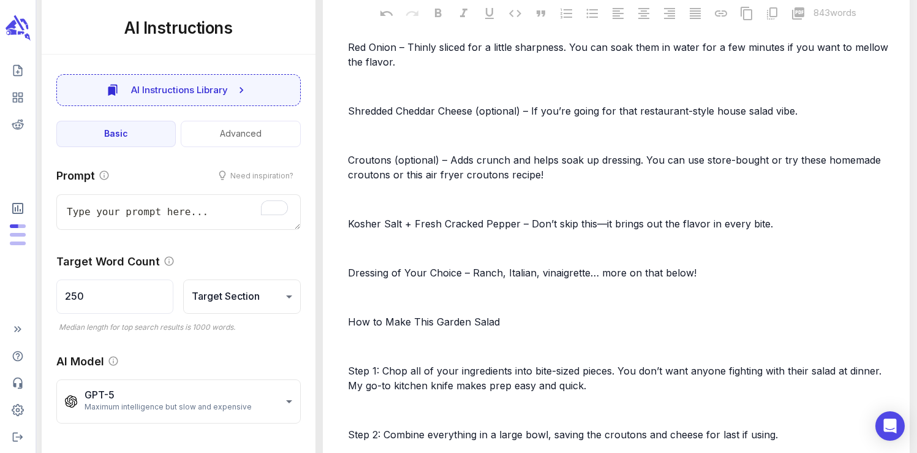
type textarea "x"
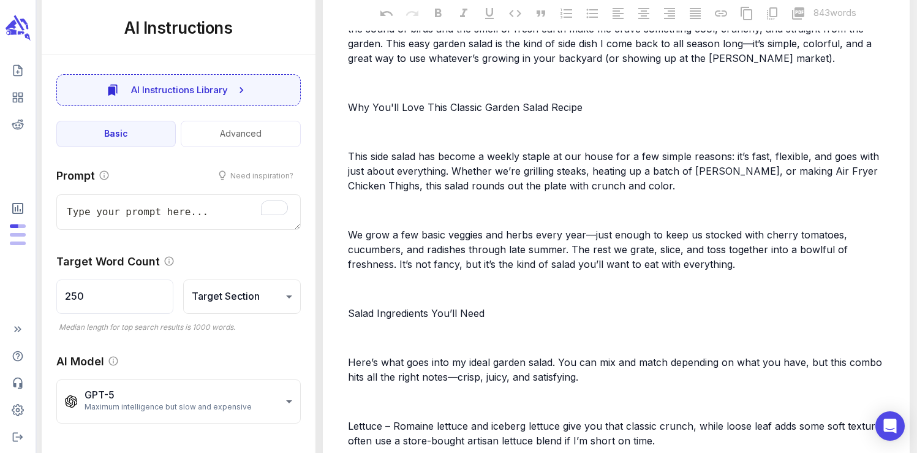
scroll to position [0, 0]
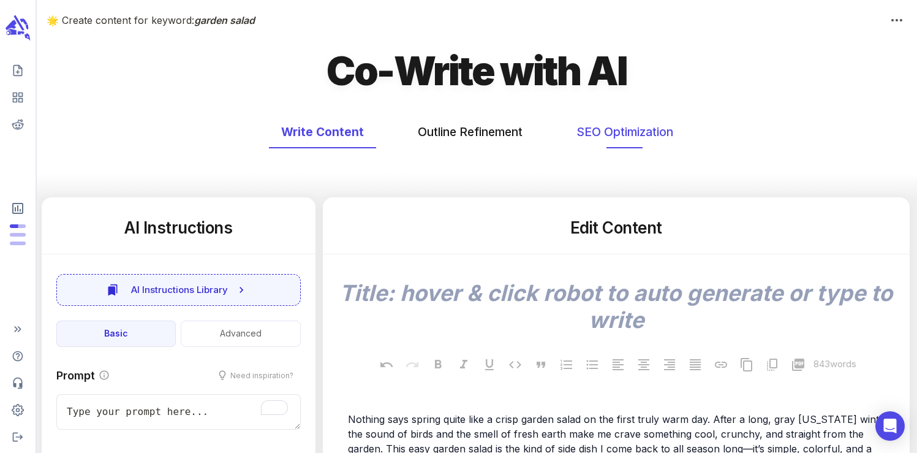
click at [590, 138] on button "SEO Optimization" at bounding box center [624, 132] width 121 height 32
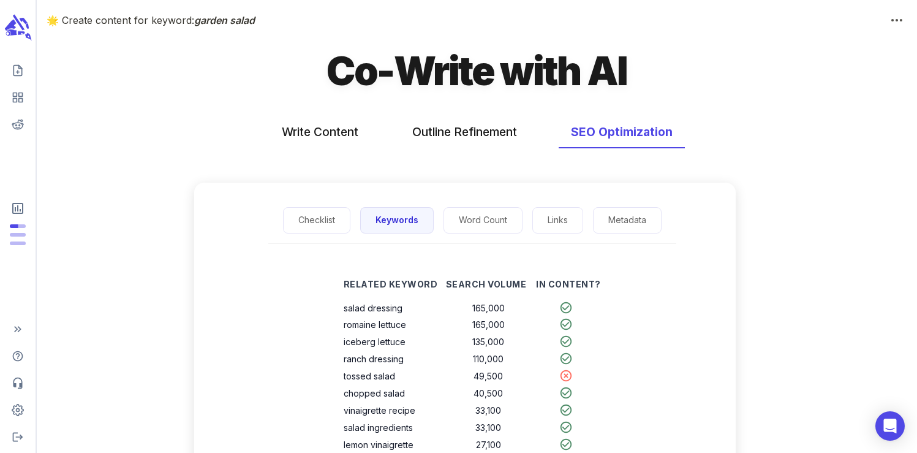
click at [21, 27] on icon "scrollable content" at bounding box center [18, 21] width 12 height 17
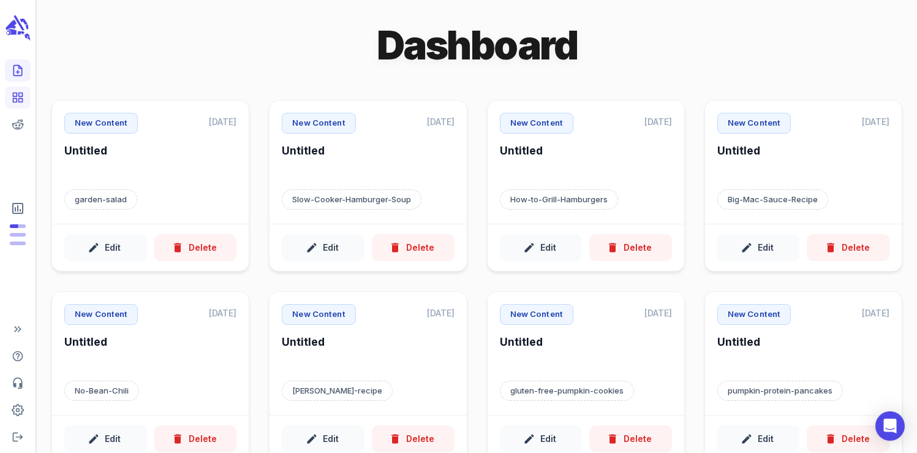
click at [13, 73] on icon "Create new content" at bounding box center [18, 70] width 12 height 12
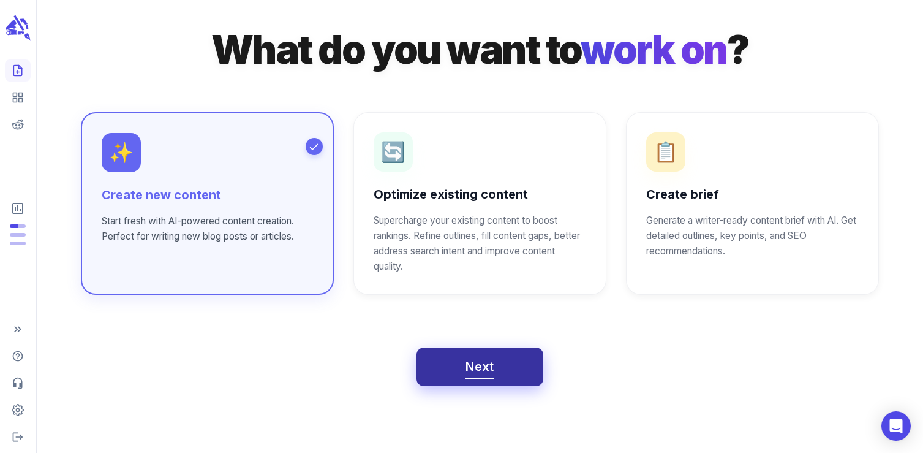
click at [485, 381] on button "Next" at bounding box center [480, 366] width 127 height 39
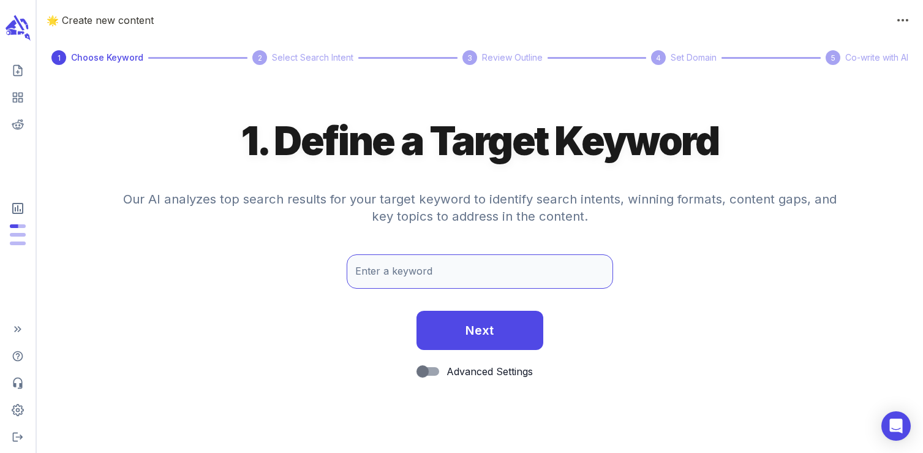
click at [395, 282] on input "Enter a keyword" at bounding box center [480, 271] width 266 height 34
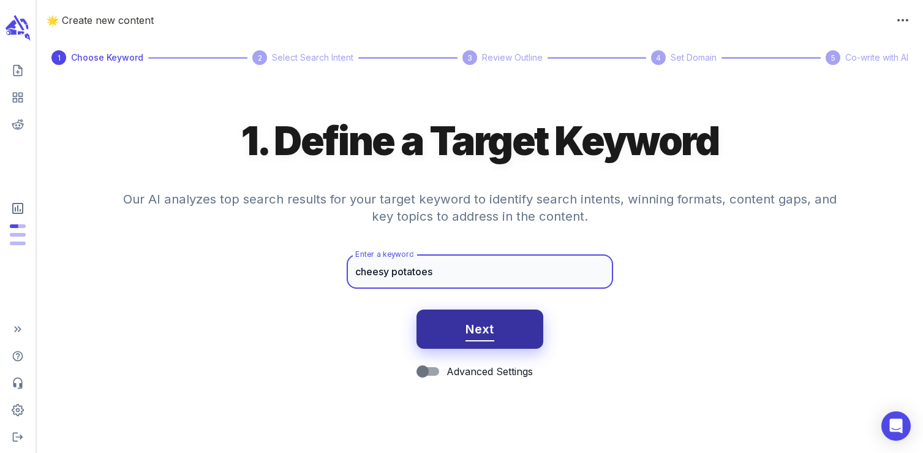
type input "cheesy potatoes"
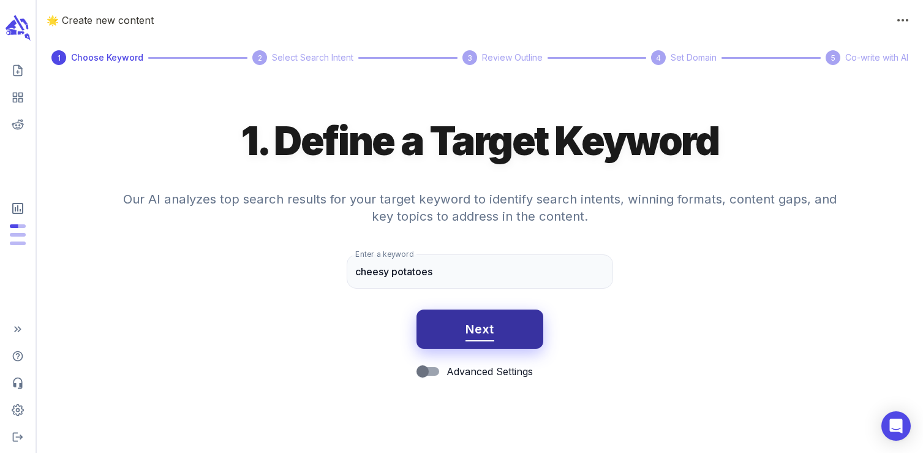
click at [478, 341] on button "Next" at bounding box center [480, 328] width 127 height 39
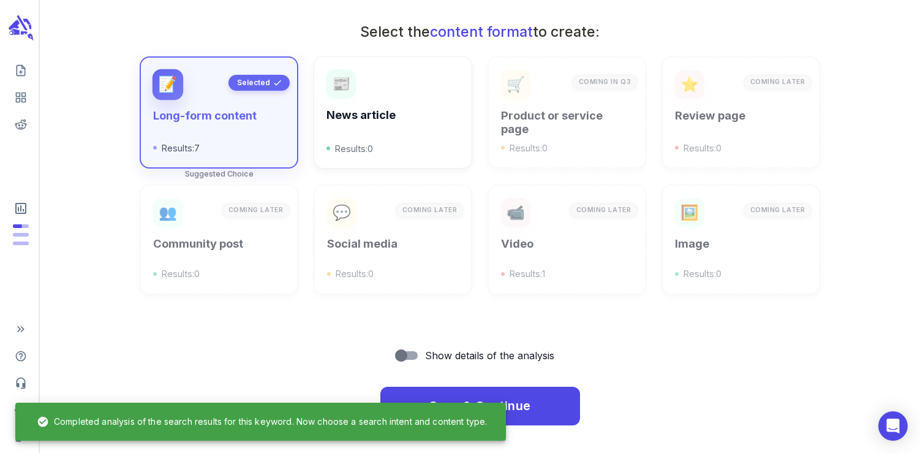
scroll to position [432, 0]
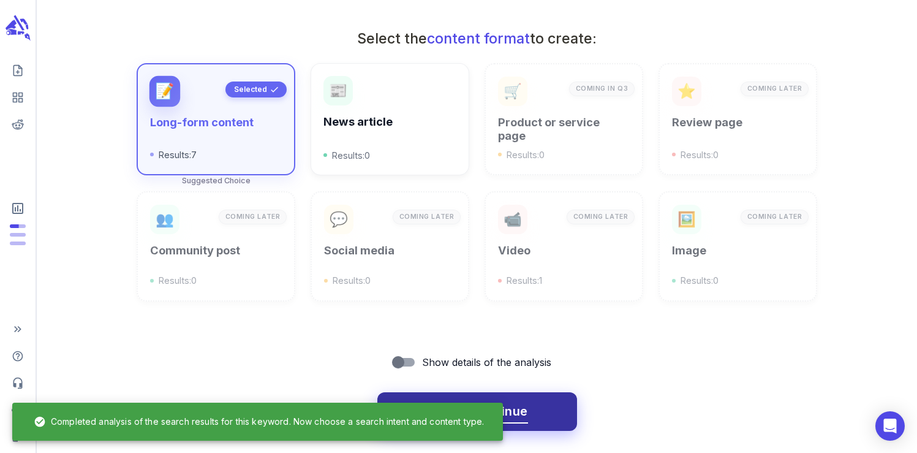
click at [509, 413] on span "Save & Continue" at bounding box center [477, 411] width 102 height 21
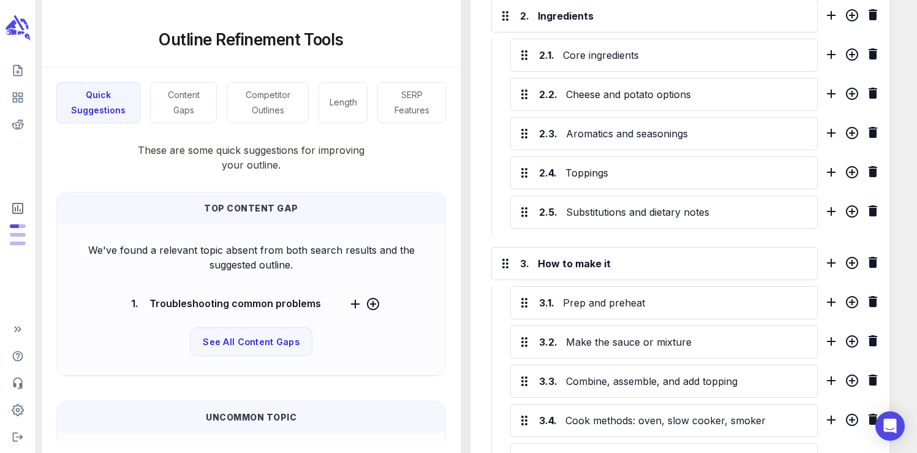
scroll to position [910, 0]
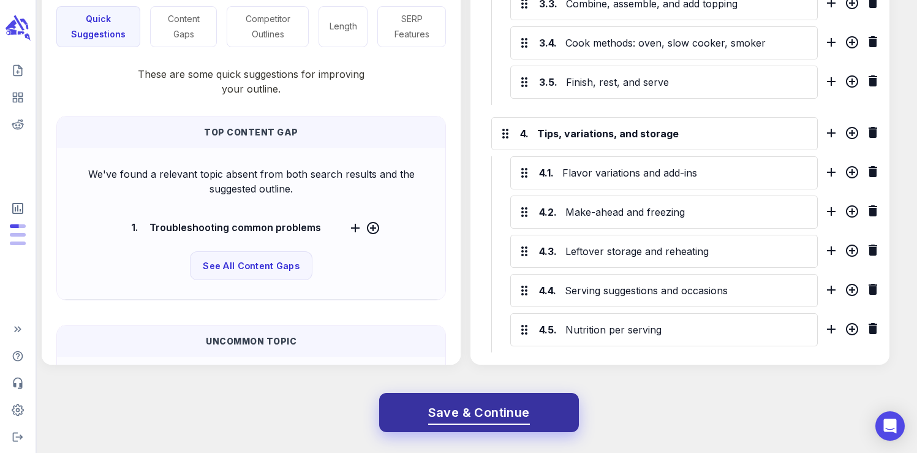
click at [486, 407] on span "Save & Continue" at bounding box center [479, 412] width 102 height 21
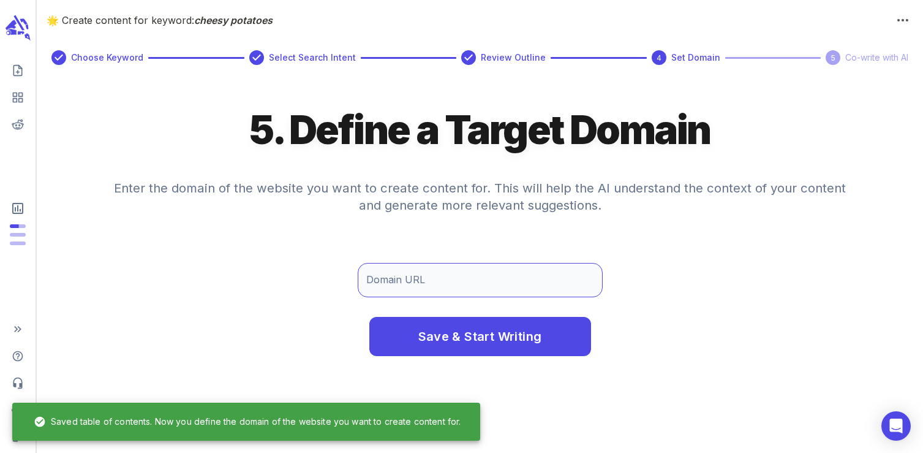
click at [449, 280] on input "Domain URL" at bounding box center [480, 280] width 245 height 34
type input "n"
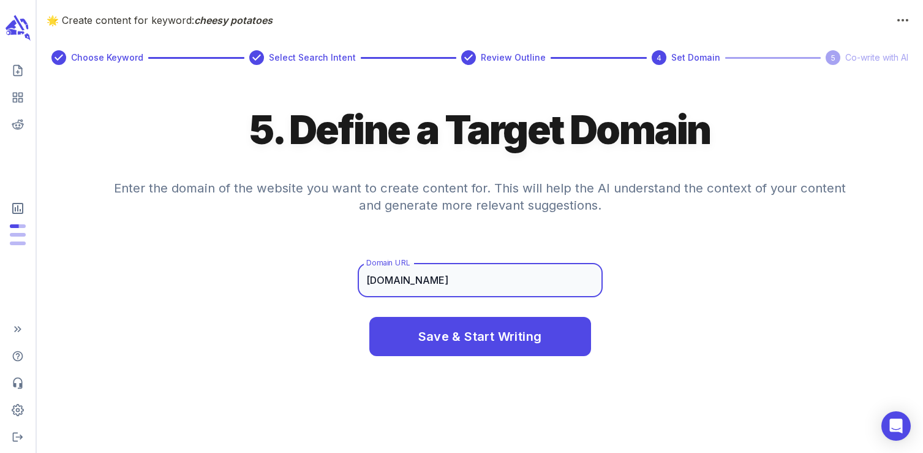
type input "www.neighborfoodblog.com"
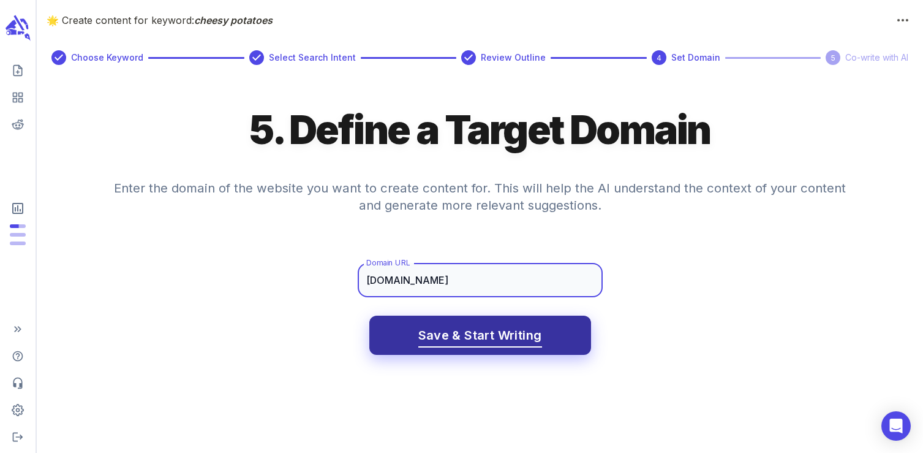
click at [481, 328] on span "Save & Start Writing" at bounding box center [480, 335] width 124 height 21
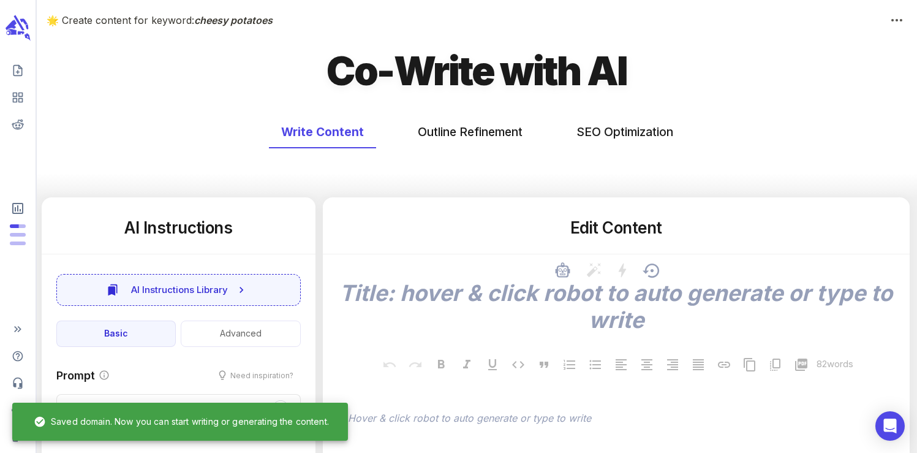
type textarea "x"
type input "50"
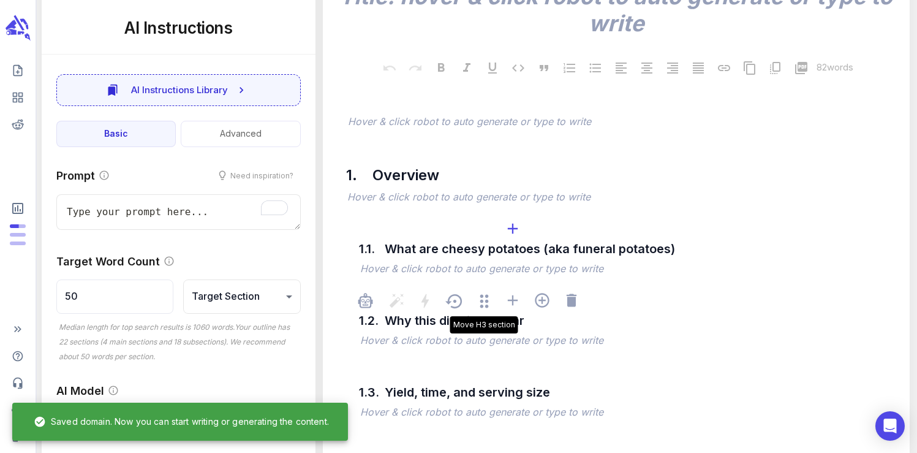
scroll to position [304, 0]
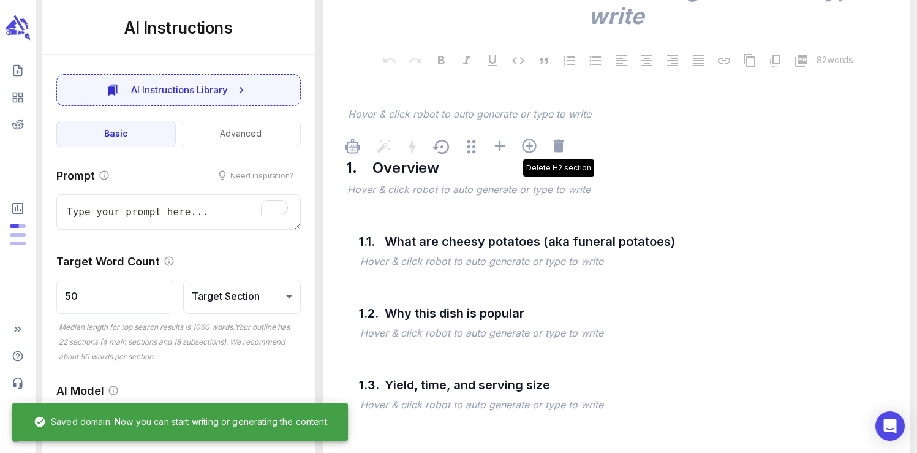
click at [558, 156] on div "Delete H2 section" at bounding box center [558, 147] width 17 height 20
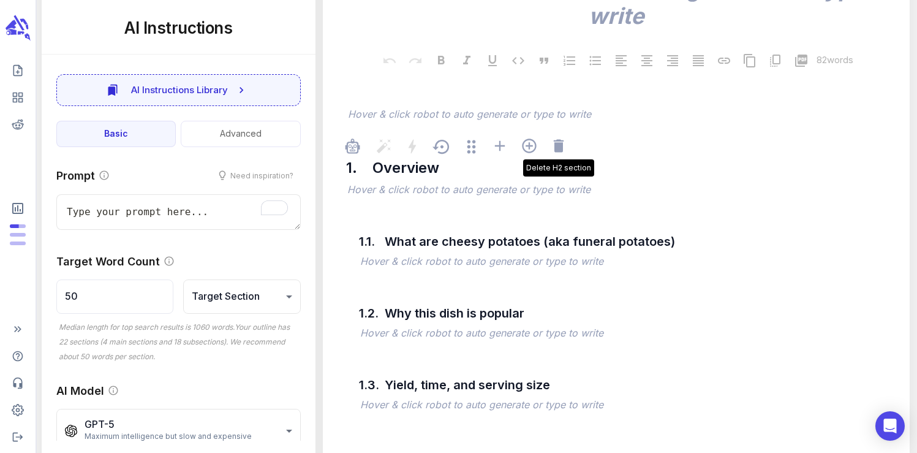
click at [564, 156] on div "Delete H2 section" at bounding box center [558, 147] width 17 height 20
click at [561, 150] on icon at bounding box center [558, 145] width 10 height 13
type textarea "x"
type input "59"
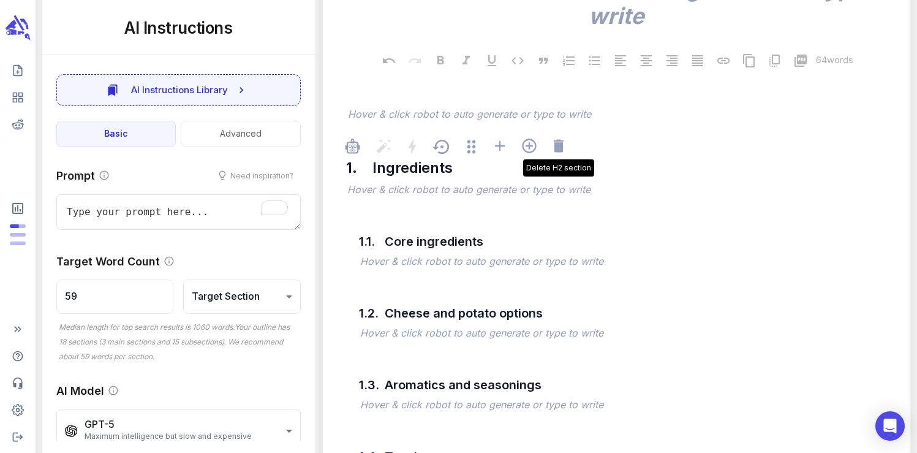
click at [561, 150] on icon at bounding box center [558, 145] width 10 height 13
type textarea "x"
type input "88"
click at [561, 150] on icon at bounding box center [558, 145] width 10 height 13
type textarea "x"
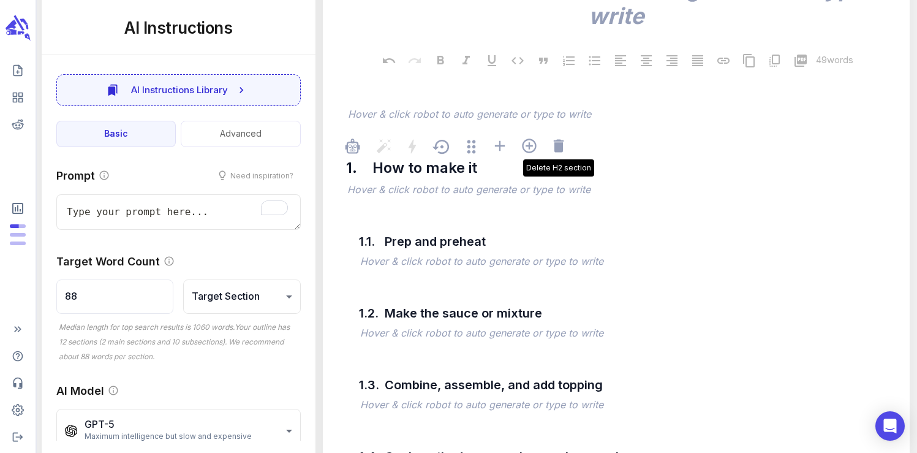
type input "177"
click at [561, 150] on icon at bounding box center [558, 145] width 10 height 13
type textarea "x"
type input "265"
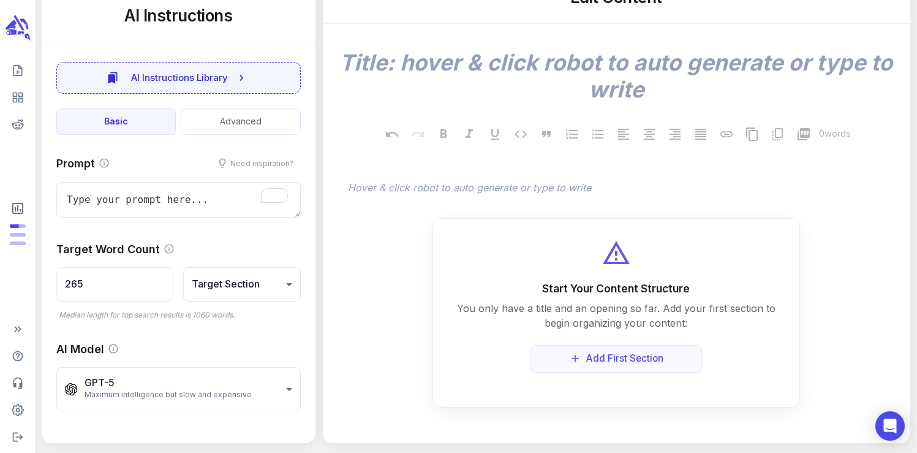
click at [561, 150] on div "0 words" at bounding box center [616, 136] width 567 height 31
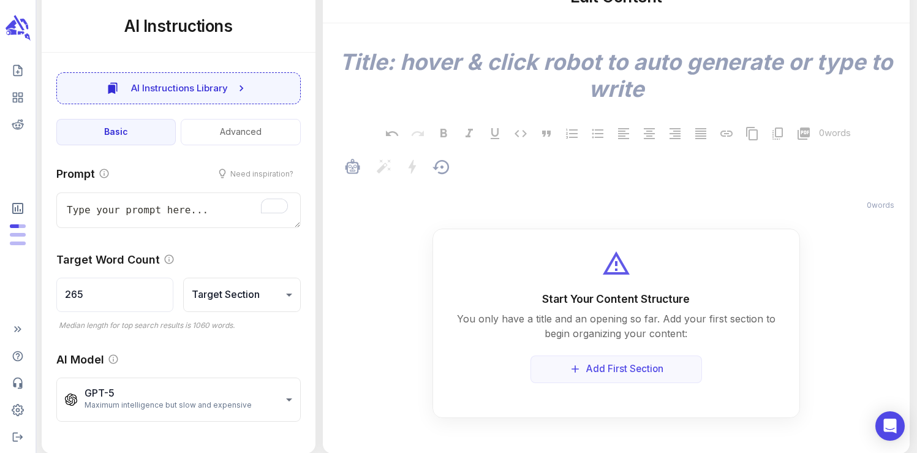
click at [576, 180] on div "﻿" at bounding box center [622, 187] width 554 height 17
click at [578, 183] on p "﻿" at bounding box center [622, 188] width 549 height 15
click at [602, 85] on textarea at bounding box center [616, 75] width 567 height 54
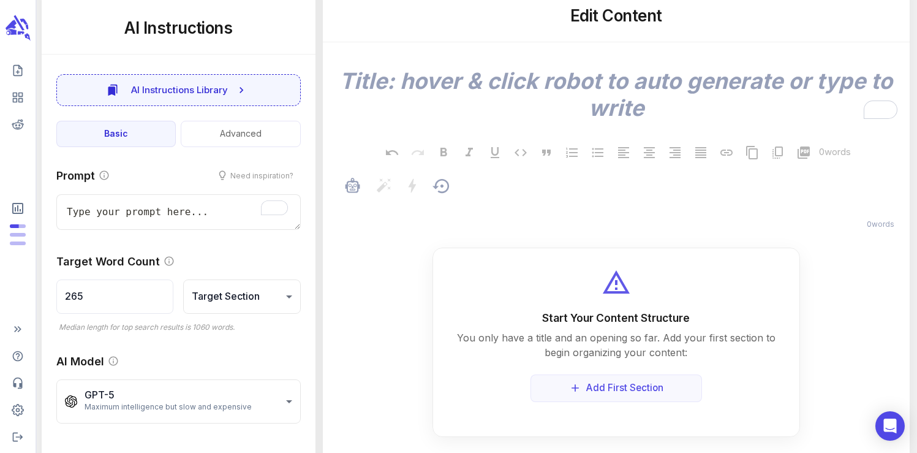
click at [486, 178] on div "﻿ 0 words" at bounding box center [616, 201] width 567 height 63
type textarea "x"
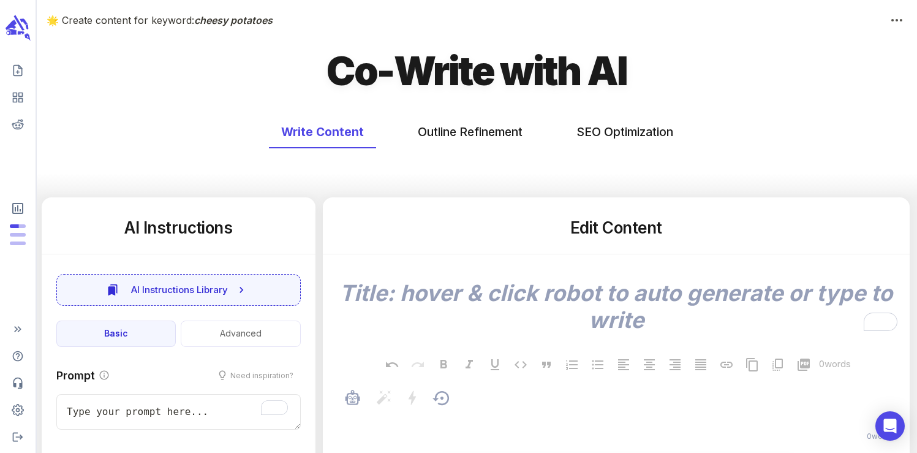
scroll to position [212, 0]
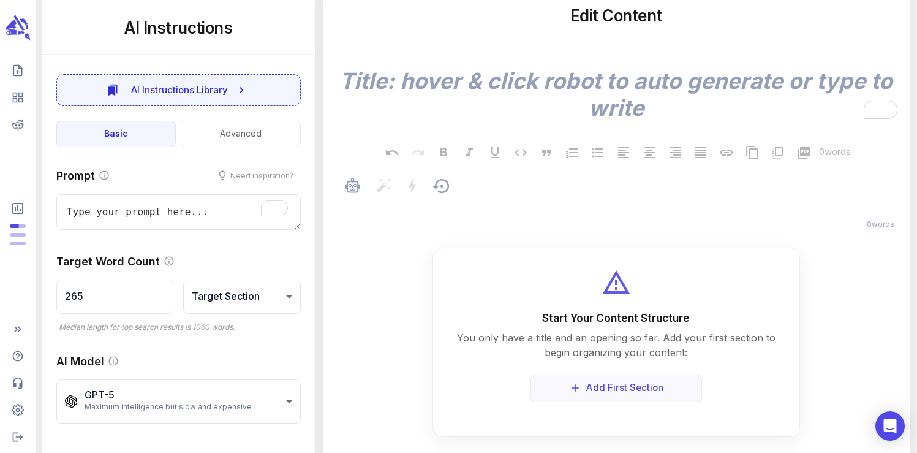
click at [426, 206] on p "﻿" at bounding box center [622, 207] width 549 height 15
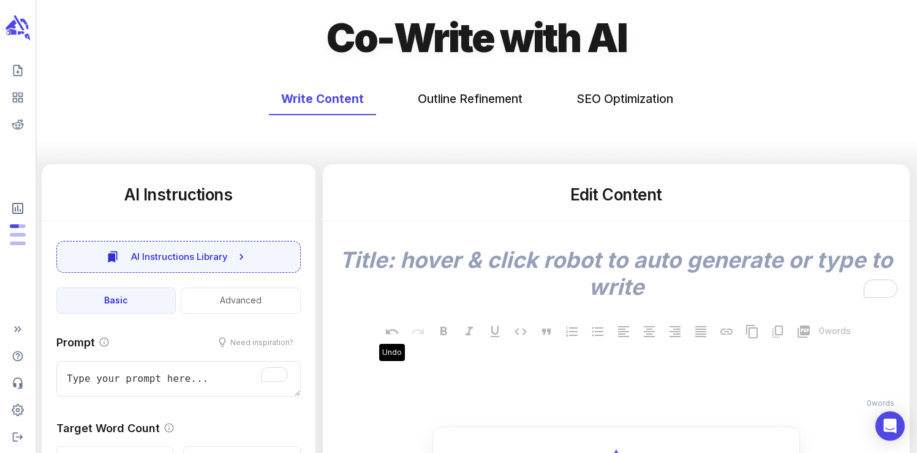
scroll to position [20, 0]
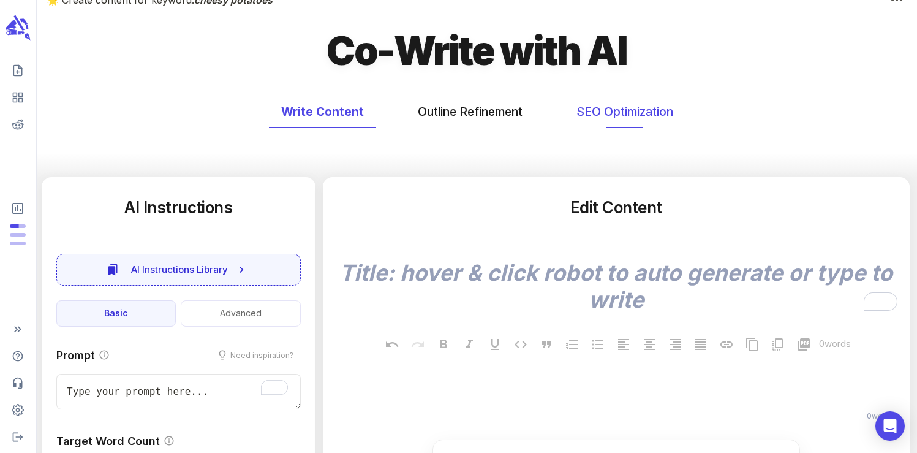
click at [613, 123] on button "SEO Optimization" at bounding box center [624, 112] width 121 height 32
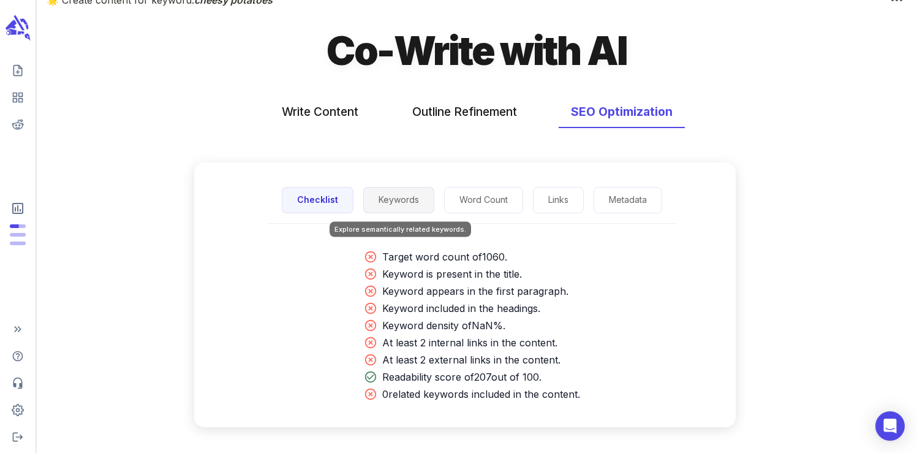
click at [391, 198] on button "Keywords" at bounding box center [398, 200] width 71 height 26
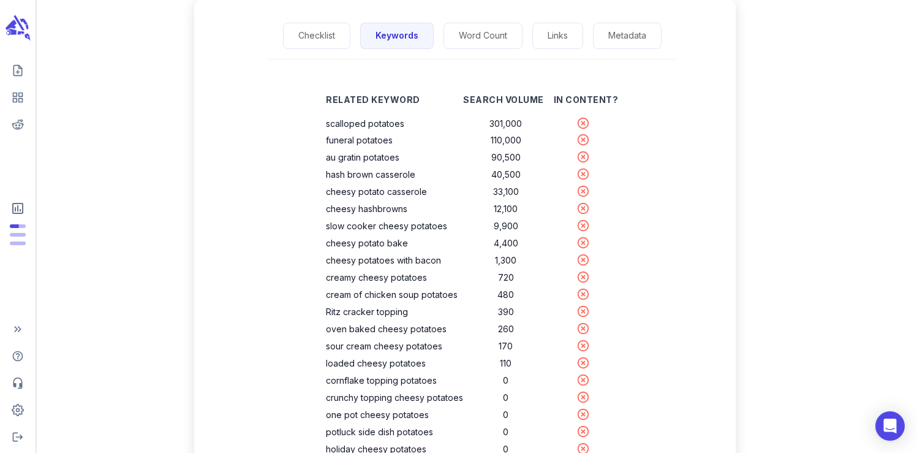
scroll to position [186, 0]
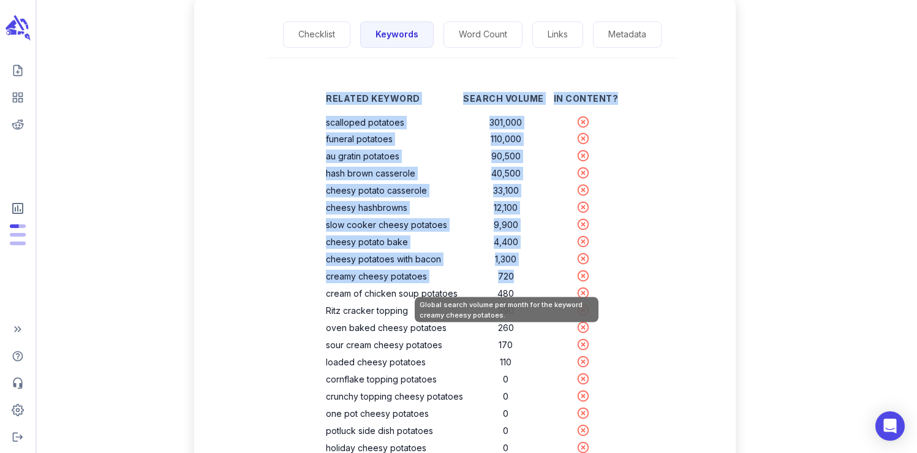
drag, startPoint x: 328, startPoint y: 123, endPoint x: 518, endPoint y: 284, distance: 248.6
click at [518, 284] on div "Related Keyword Search Volume In Content? scalloped potatoes 301,000 funeral po…" at bounding box center [471, 274] width 331 height 393
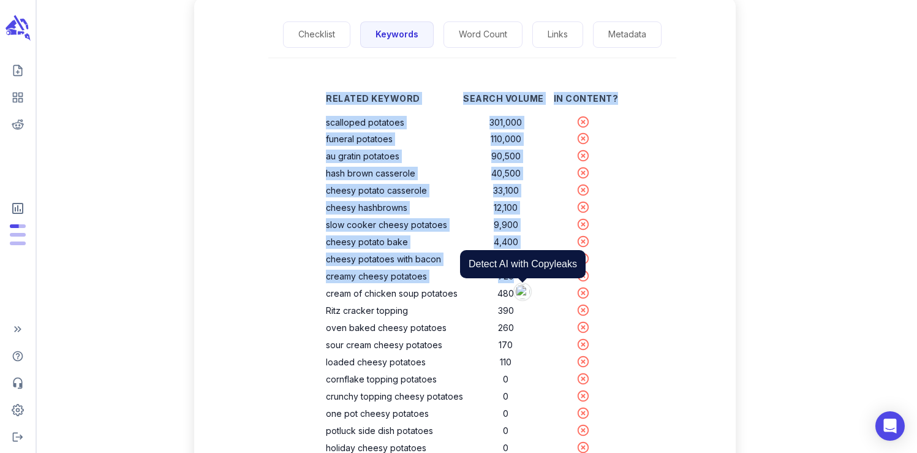
copy table "Related Keyword Search Volume In Content? scalloped potatoes 301,000 funeral po…"
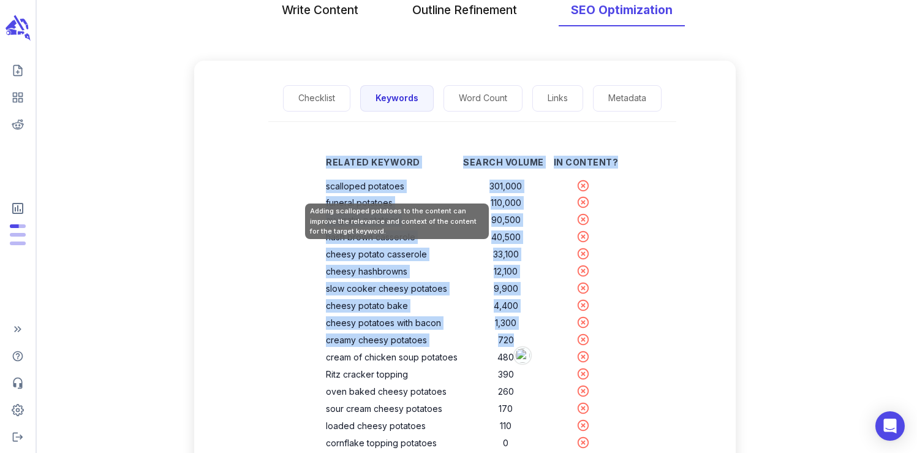
scroll to position [82, 0]
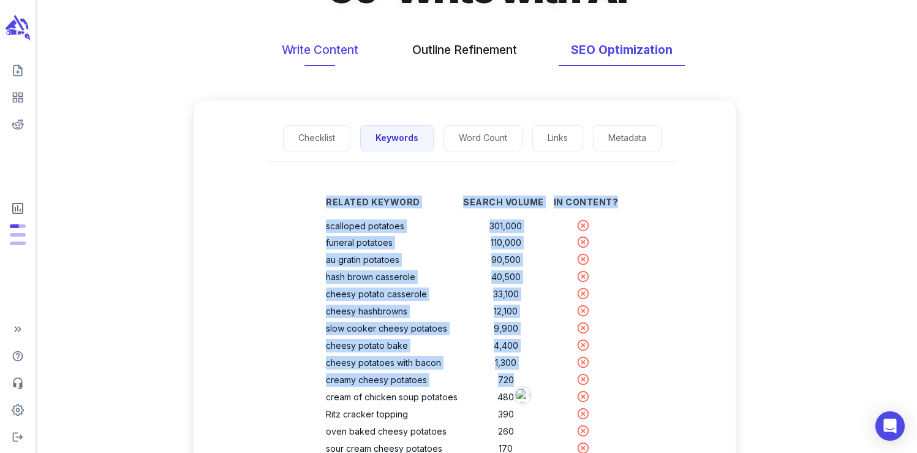
click at [328, 41] on button "Write Content" at bounding box center [320, 50] width 101 height 32
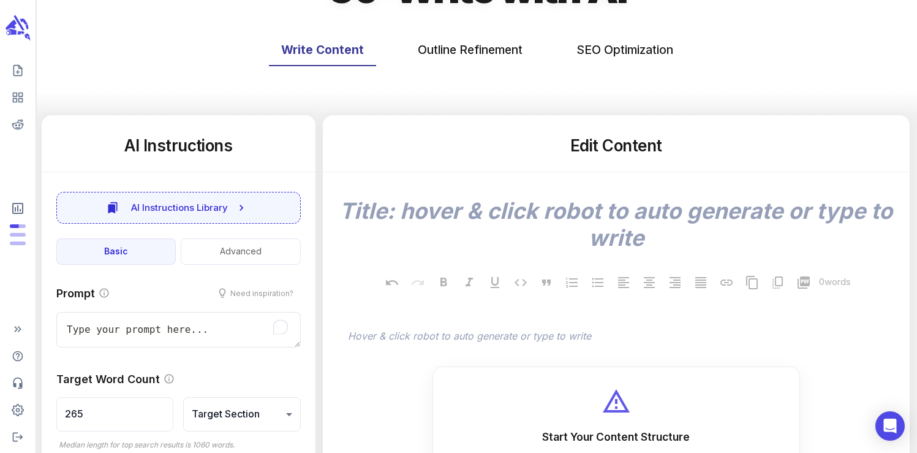
scroll to position [0, 0]
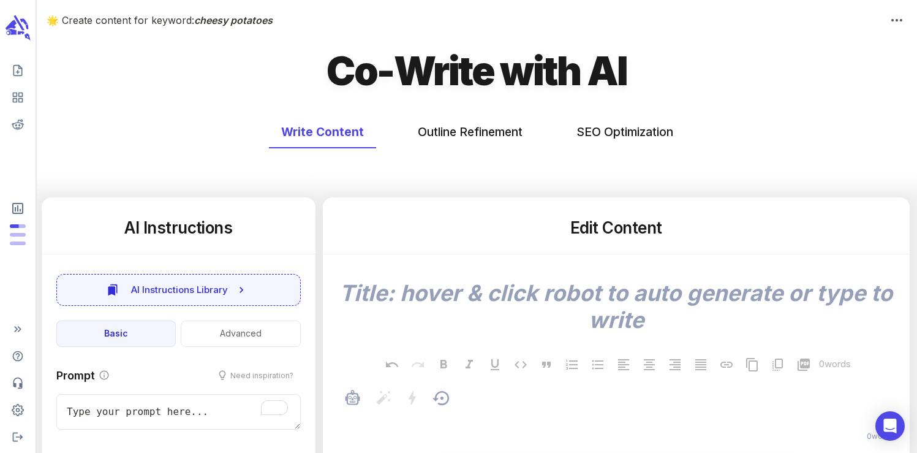
click at [456, 417] on p "﻿" at bounding box center [622, 419] width 549 height 15
click at [451, 415] on p "﻿" at bounding box center [622, 419] width 549 height 15
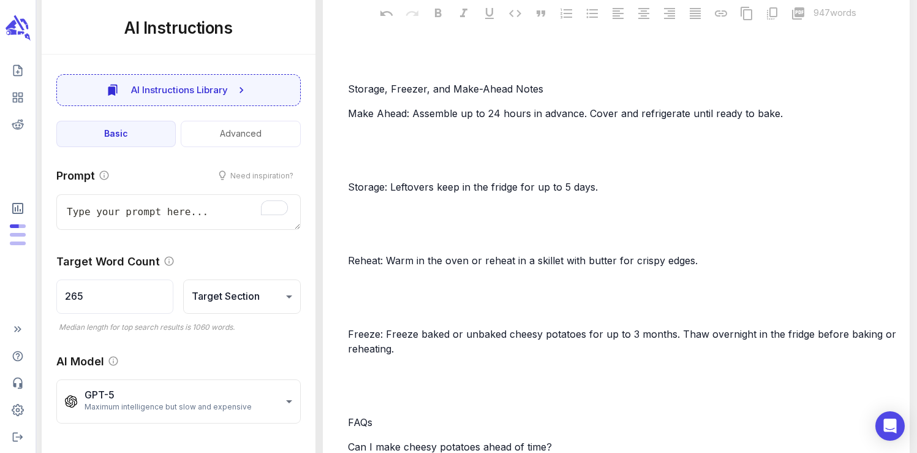
type textarea "x"
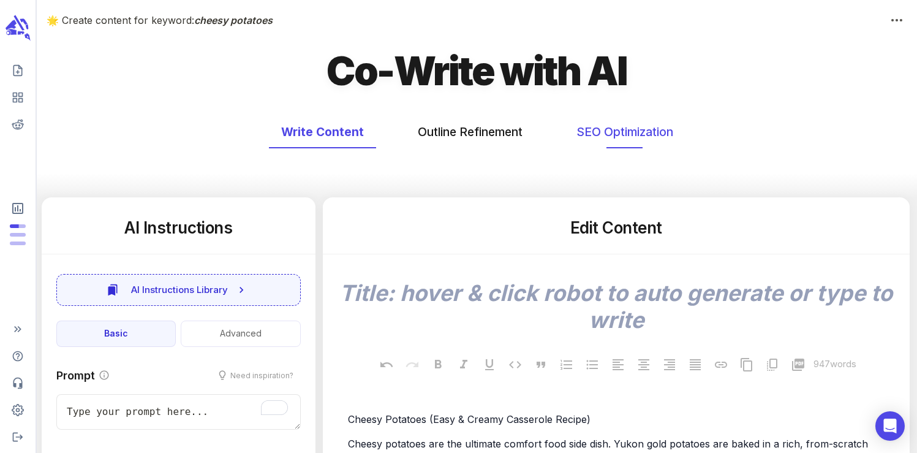
click at [595, 143] on button "SEO Optimization" at bounding box center [624, 132] width 121 height 32
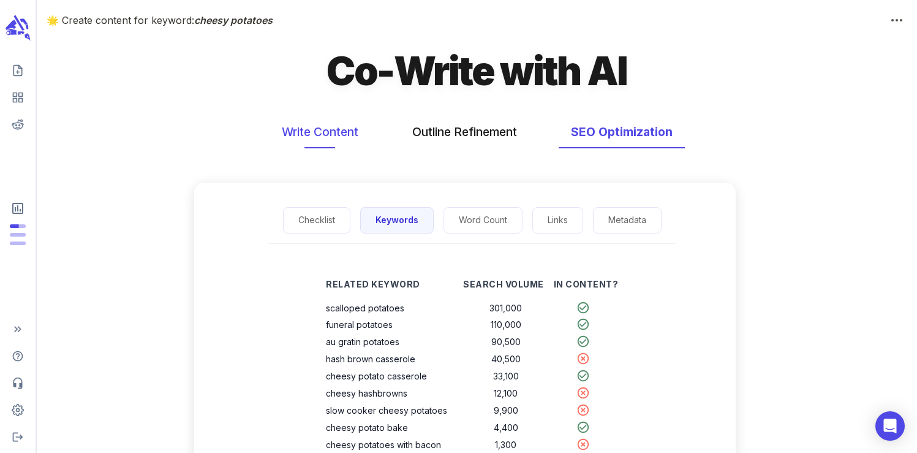
click at [330, 138] on button "Write Content" at bounding box center [320, 132] width 101 height 32
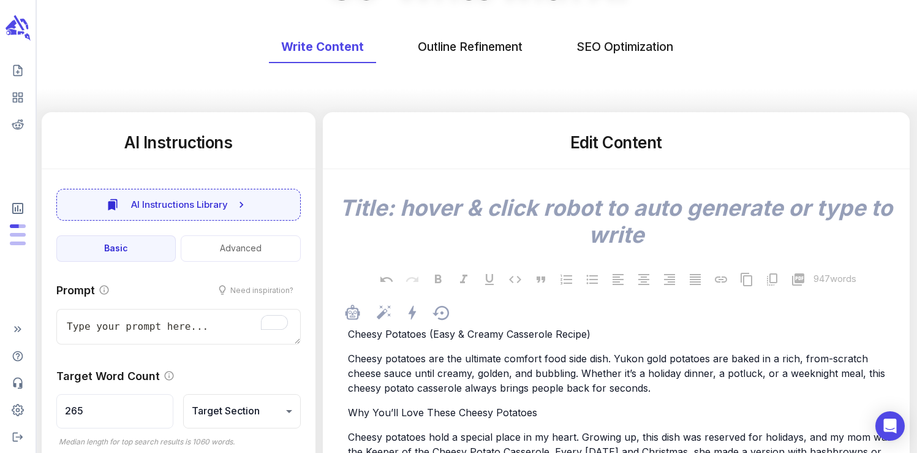
scroll to position [126, 0]
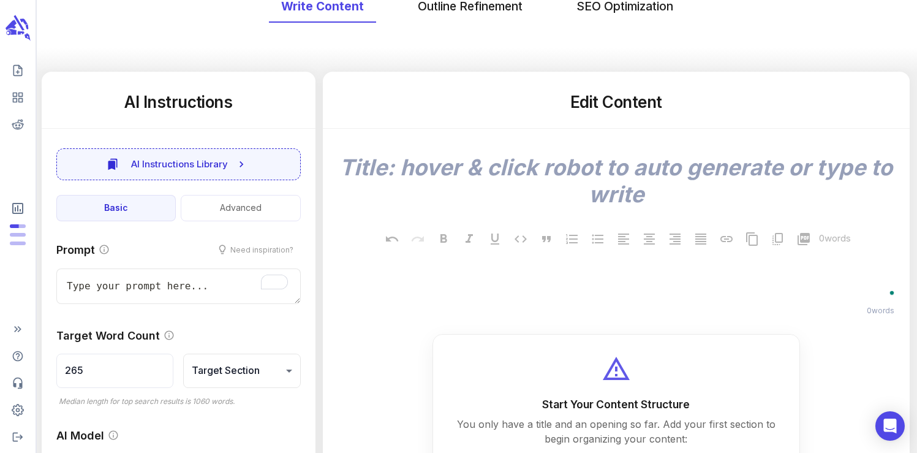
scroll to position [193, 0]
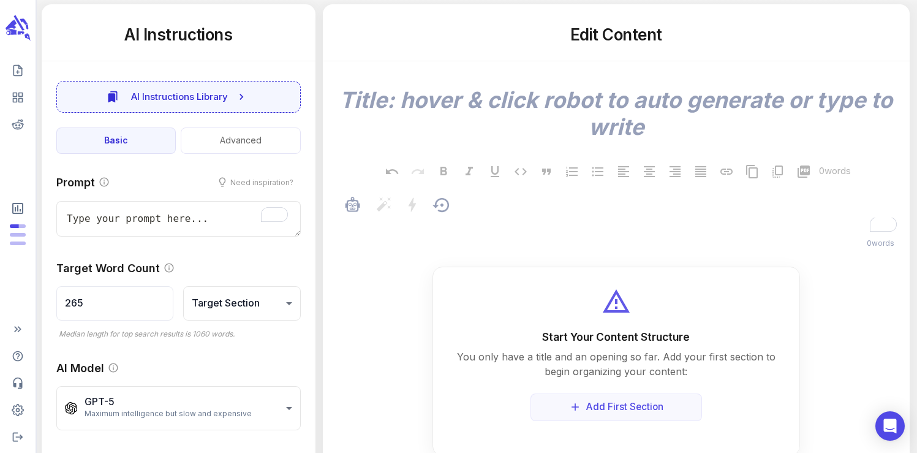
click at [418, 227] on p "﻿" at bounding box center [622, 226] width 549 height 15
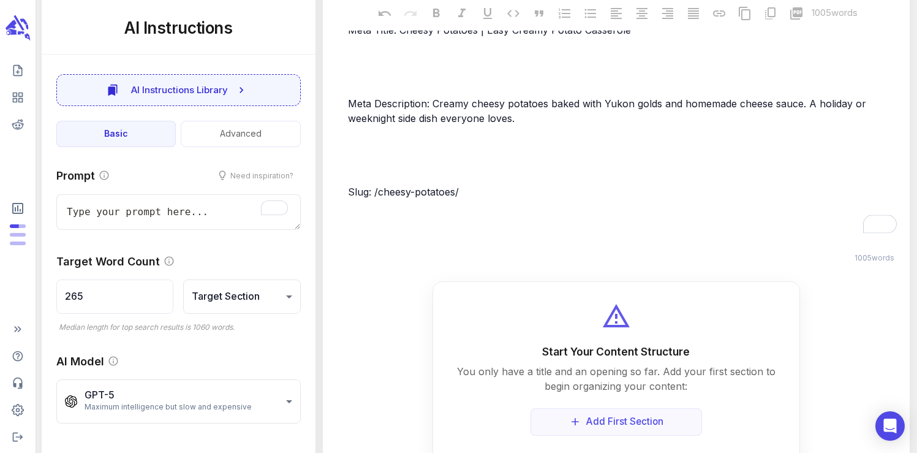
scroll to position [795, 0]
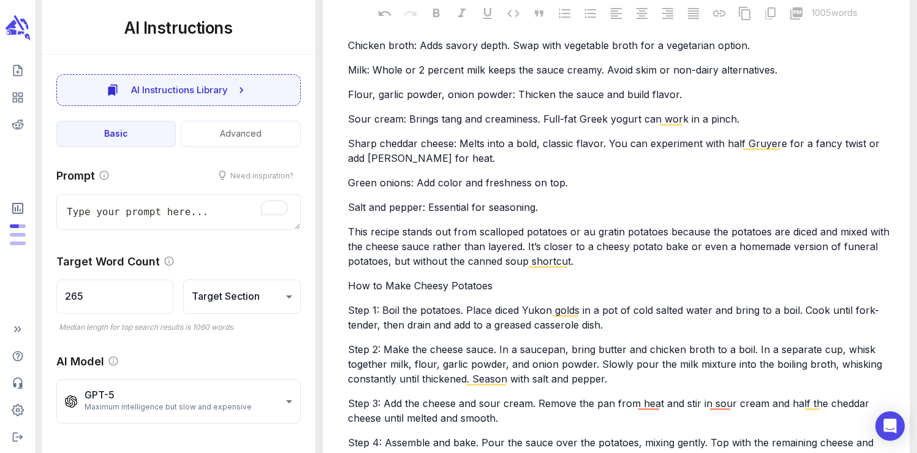
type textarea "x"
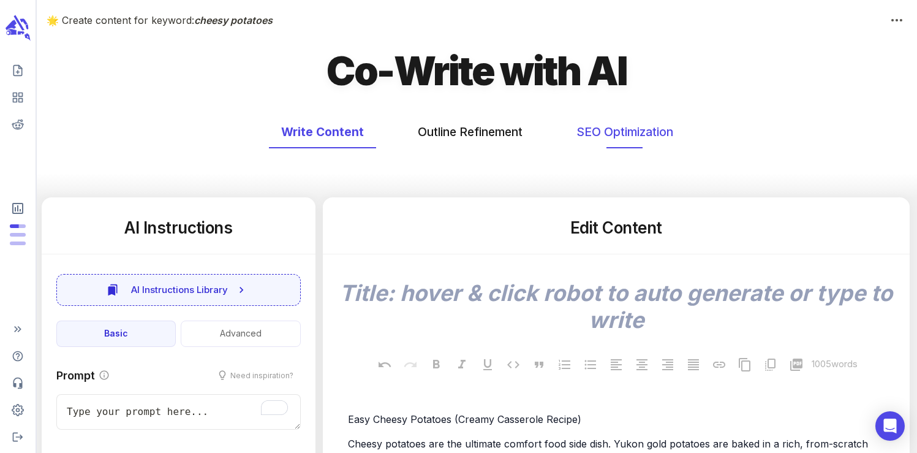
click at [595, 133] on button "SEO Optimization" at bounding box center [624, 132] width 121 height 32
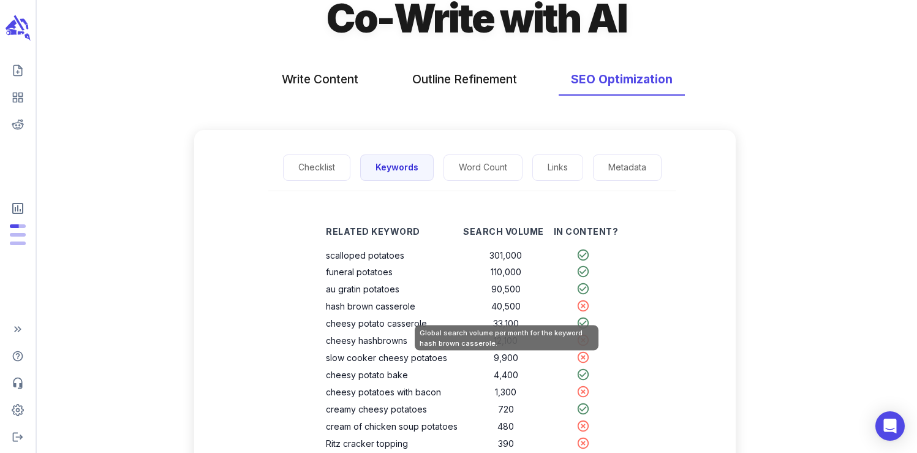
scroll to position [51, 0]
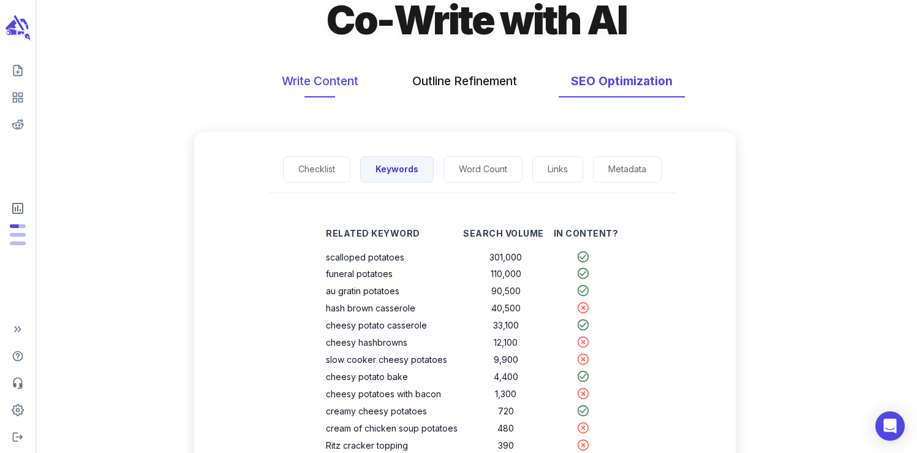
click at [339, 88] on button "Write Content" at bounding box center [320, 81] width 101 height 32
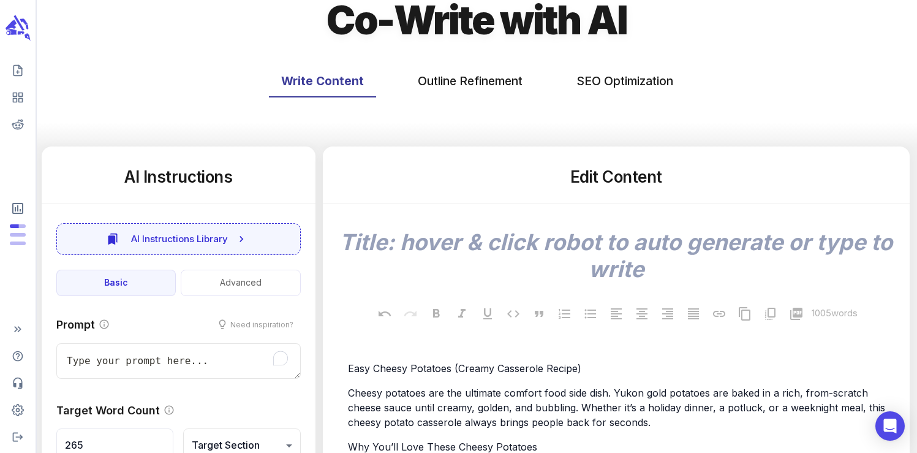
scroll to position [0, 0]
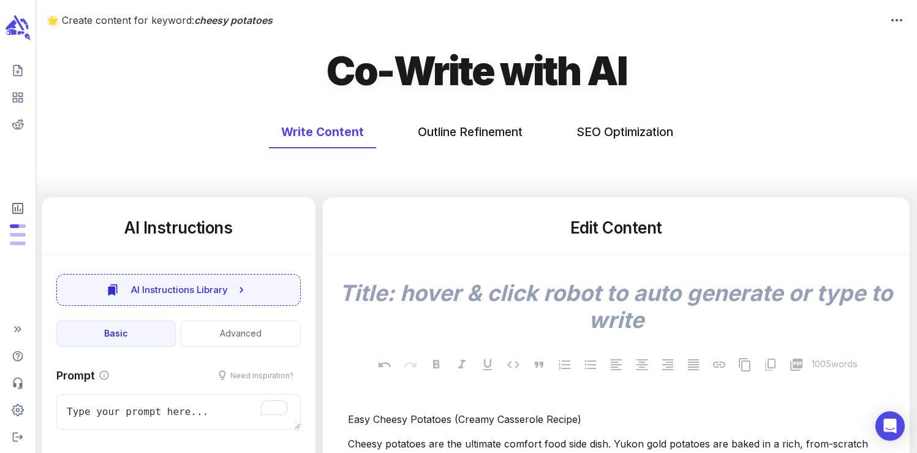
type textarea "x"
